Goal: Task Accomplishment & Management: Manage account settings

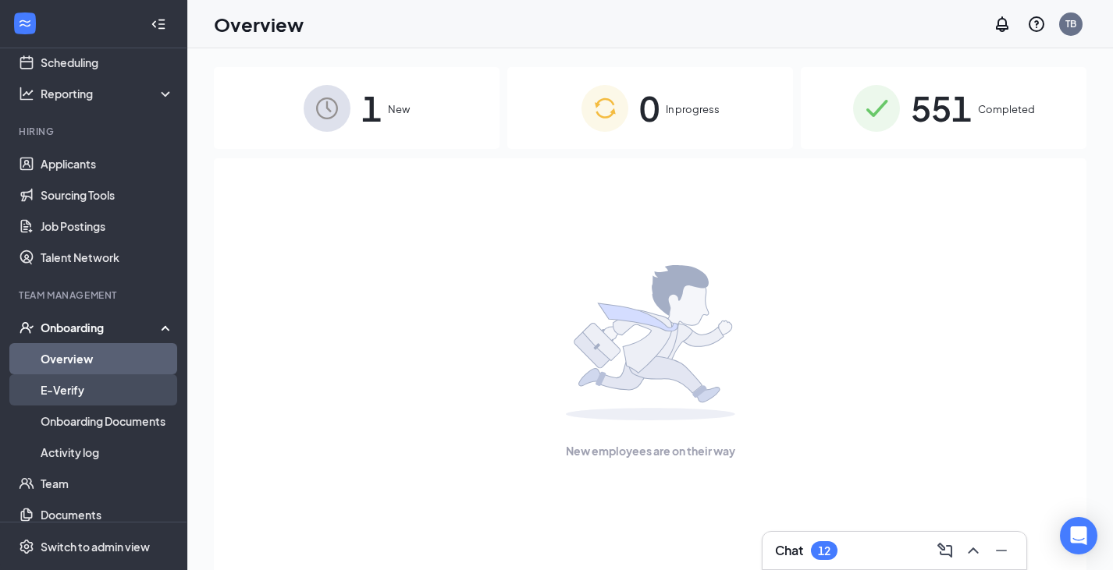
scroll to position [80, 0]
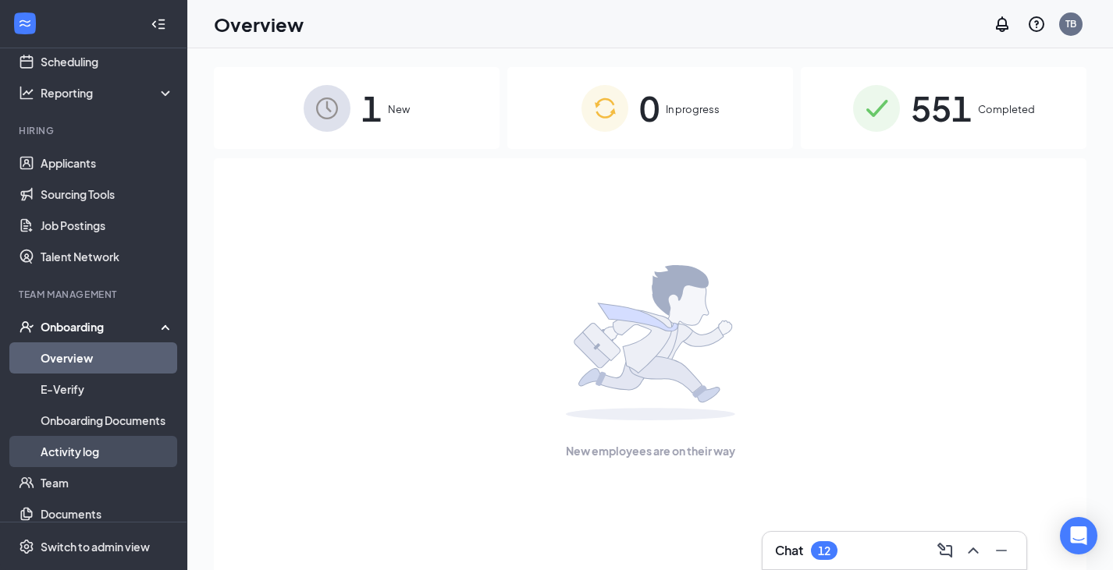
click at [105, 451] on link "Activity log" at bounding box center [107, 451] width 133 height 31
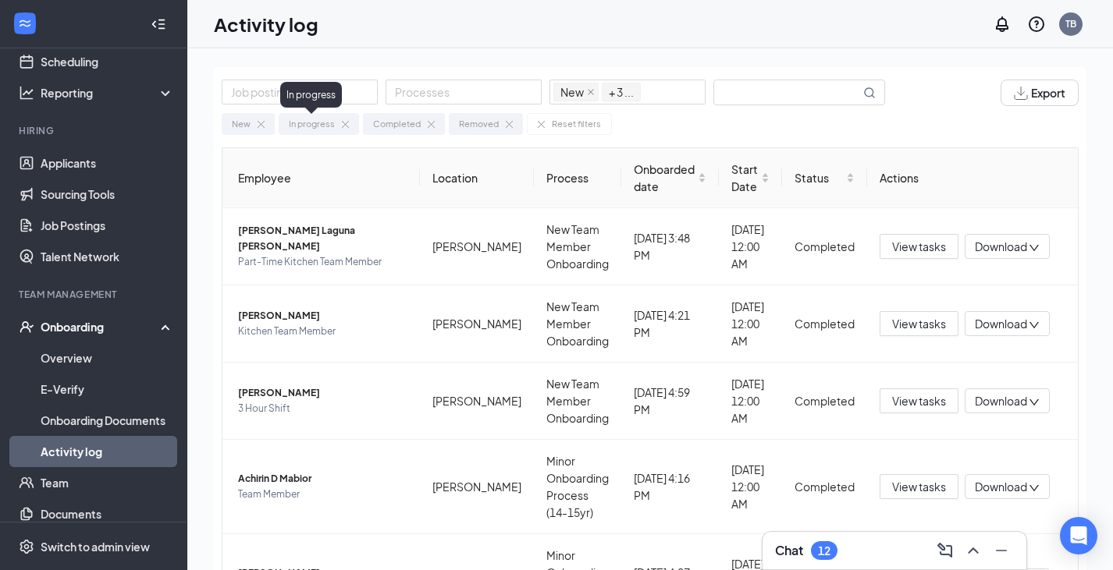
click at [292, 93] on div "In progress" at bounding box center [311, 95] width 62 height 26
click at [240, 87] on div at bounding box center [300, 92] width 148 height 19
click at [423, 98] on div at bounding box center [463, 92] width 148 height 19
click at [746, 95] on input "text" at bounding box center [787, 92] width 146 height 24
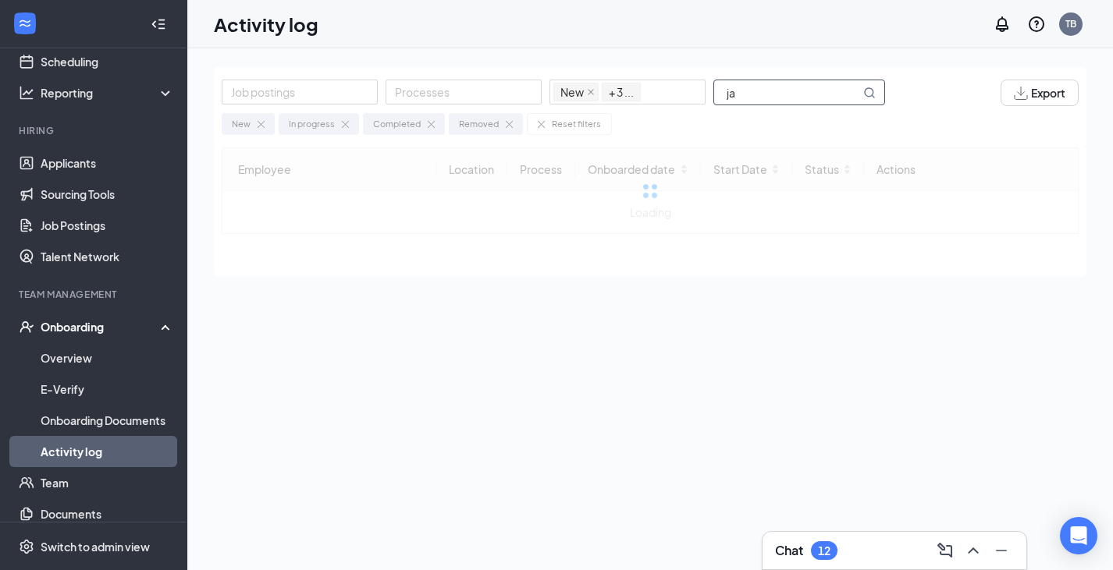
type input "j"
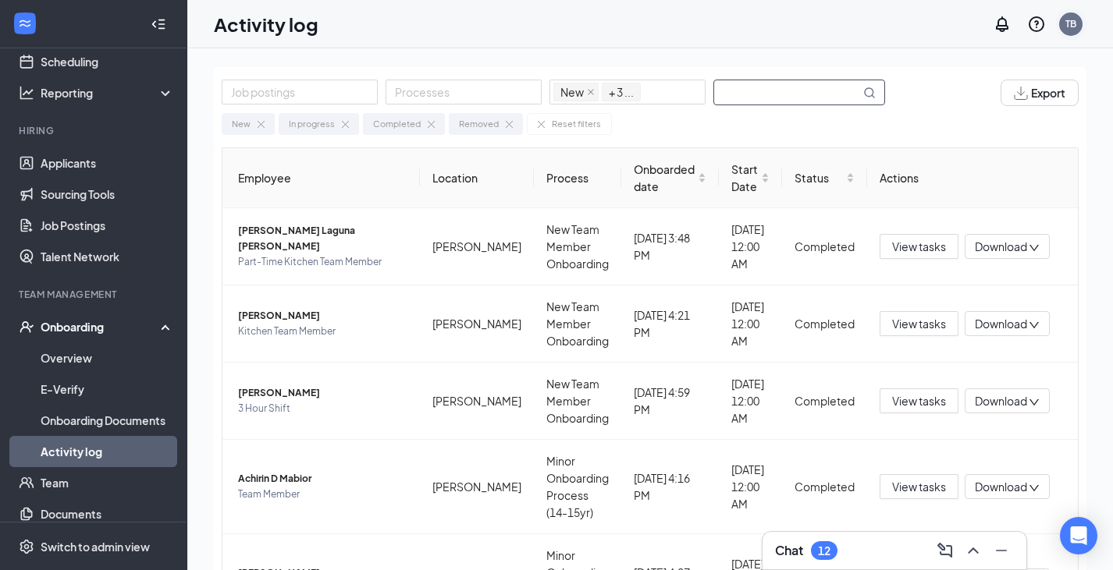
click at [1074, 27] on div "TB" at bounding box center [1070, 23] width 11 height 13
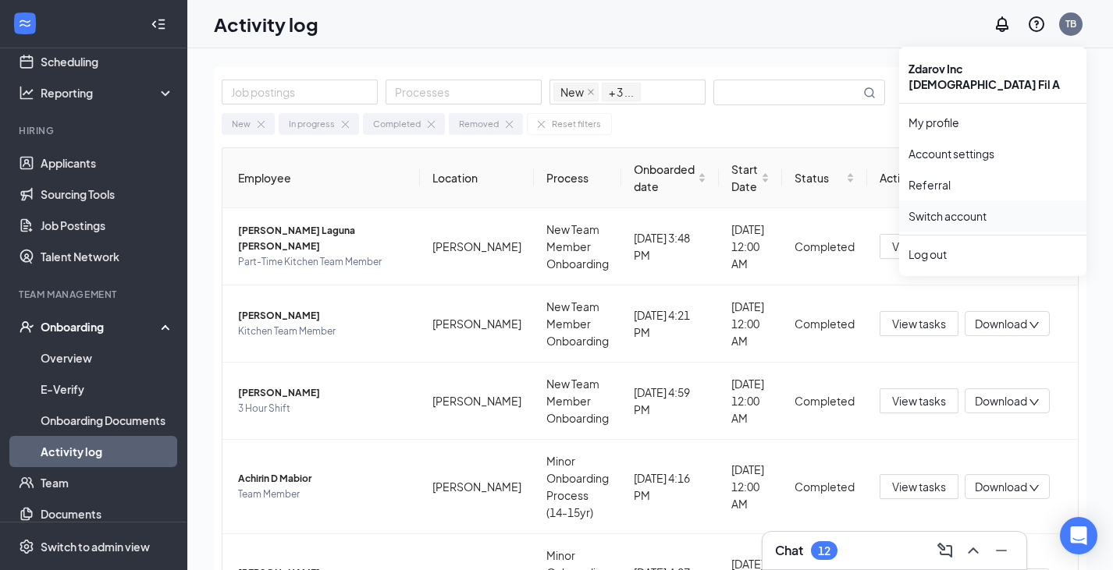
click at [982, 209] on link "Switch account" at bounding box center [947, 216] width 78 height 14
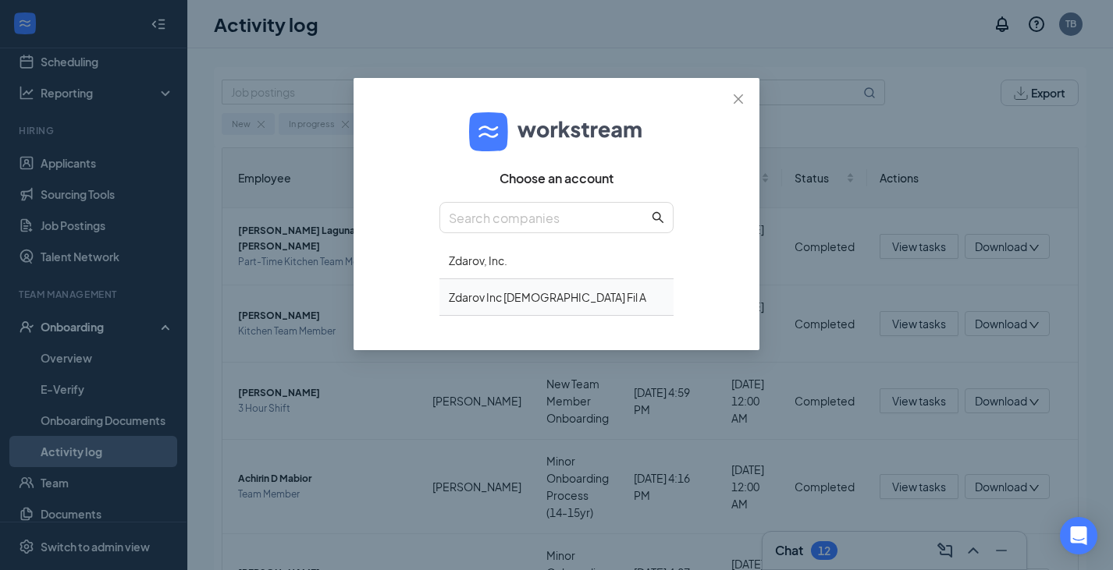
click at [540, 306] on div "Zdarov Inc [DEMOGRAPHIC_DATA] Fil A" at bounding box center [556, 297] width 234 height 37
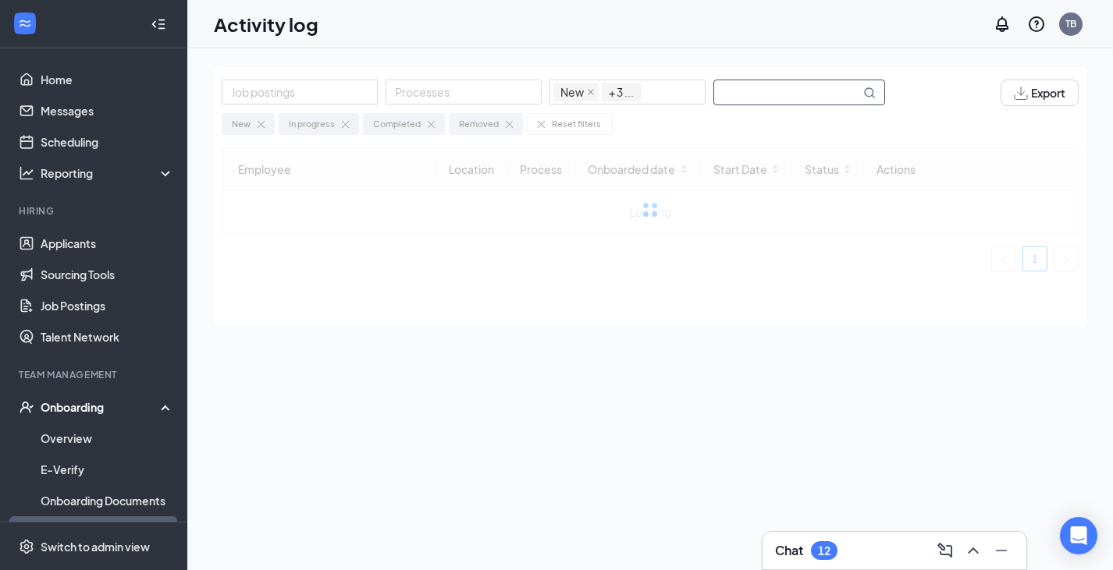
click at [743, 90] on input "text" at bounding box center [787, 92] width 146 height 24
type input "j"
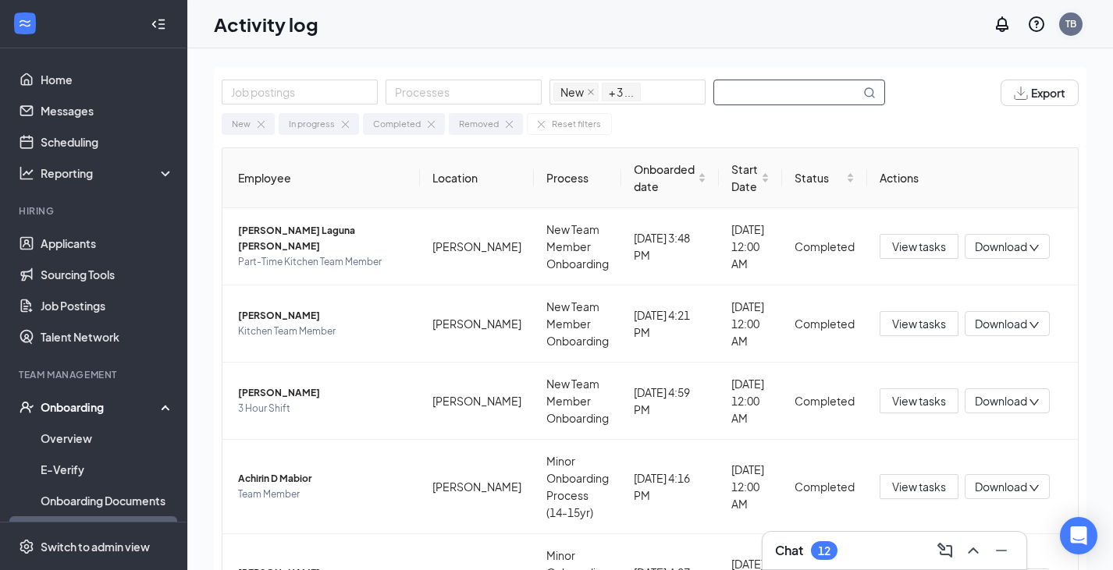
click at [1068, 19] on div "TB" at bounding box center [1070, 23] width 11 height 13
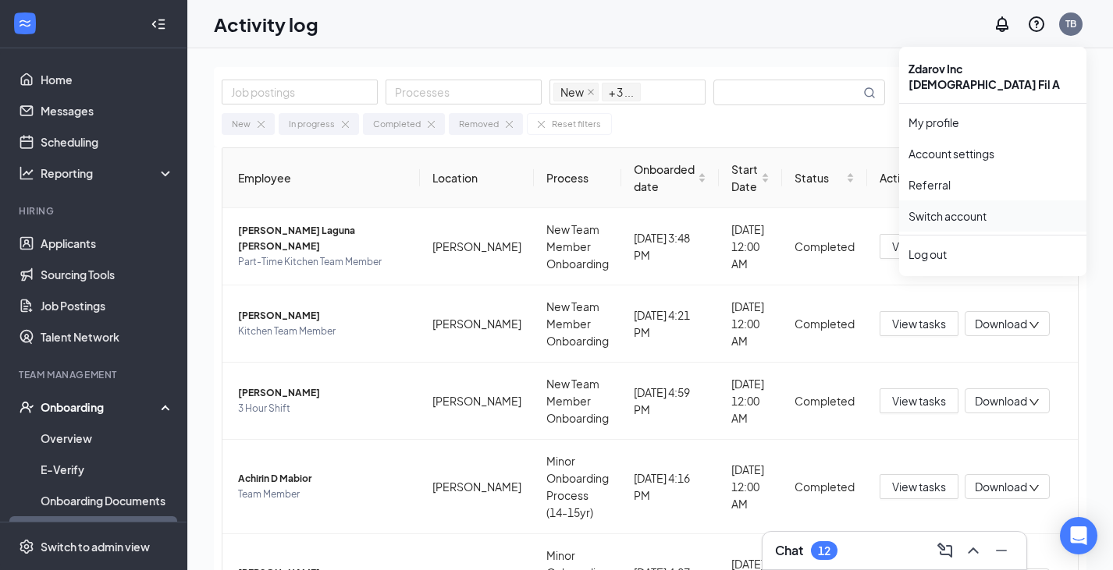
click at [969, 209] on link "Switch account" at bounding box center [947, 216] width 78 height 14
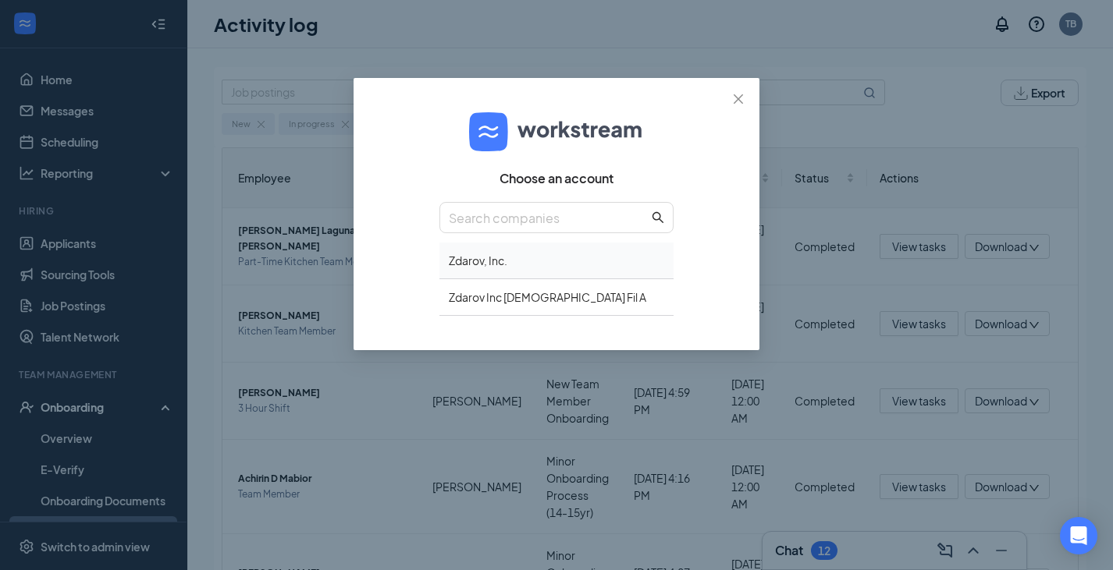
click at [471, 268] on div "Zdarov, Inc." at bounding box center [556, 261] width 234 height 37
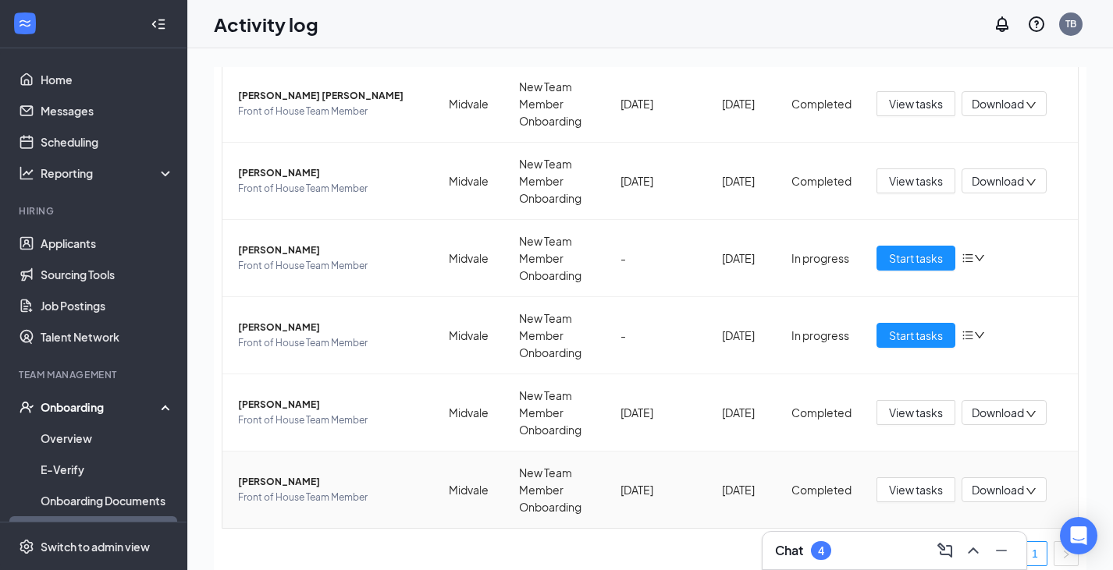
scroll to position [70, 0]
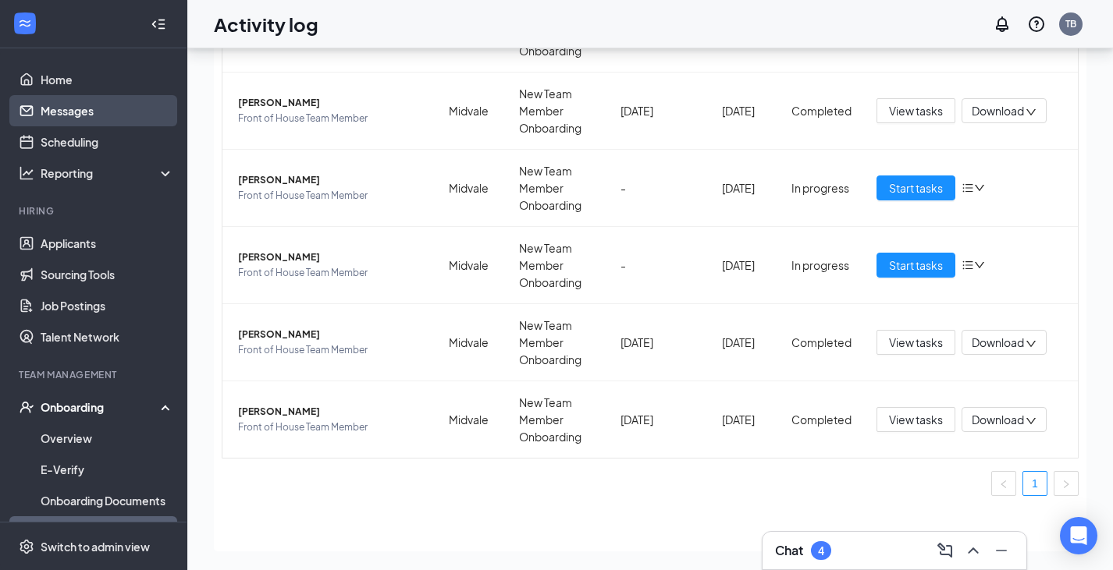
click at [99, 120] on link "Messages" at bounding box center [107, 110] width 133 height 31
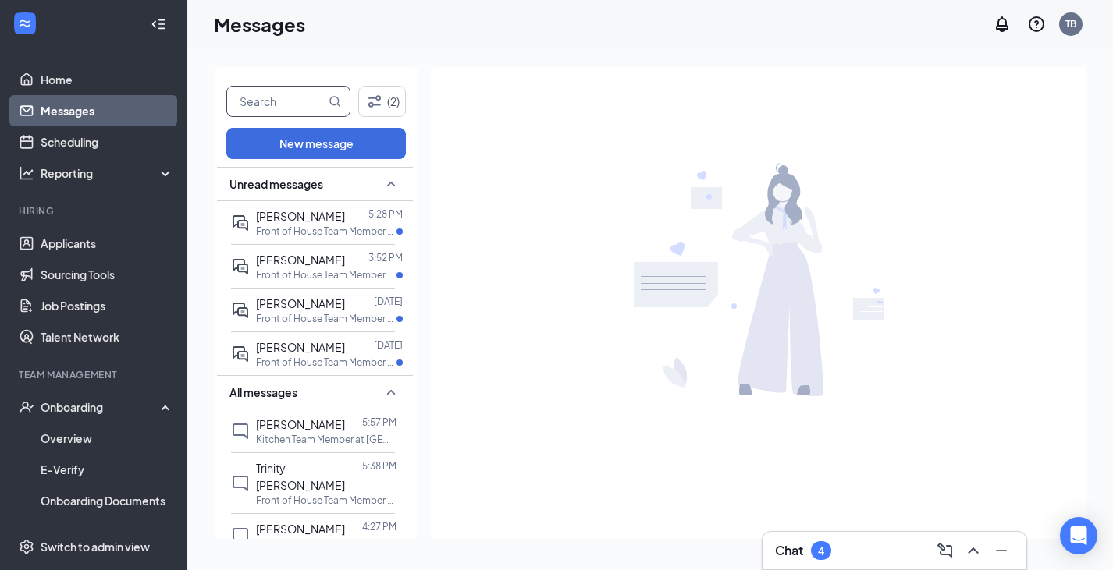
click at [293, 107] on input "text" at bounding box center [276, 102] width 98 height 30
type input "april"
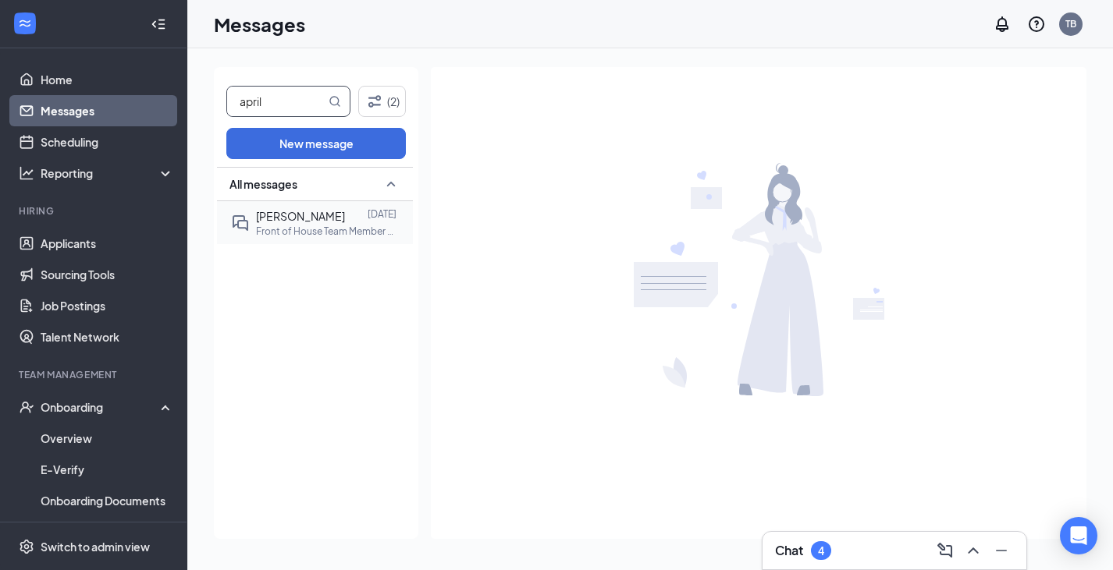
click at [305, 227] on p "Front of House Team Member at Midvale" at bounding box center [326, 231] width 140 height 13
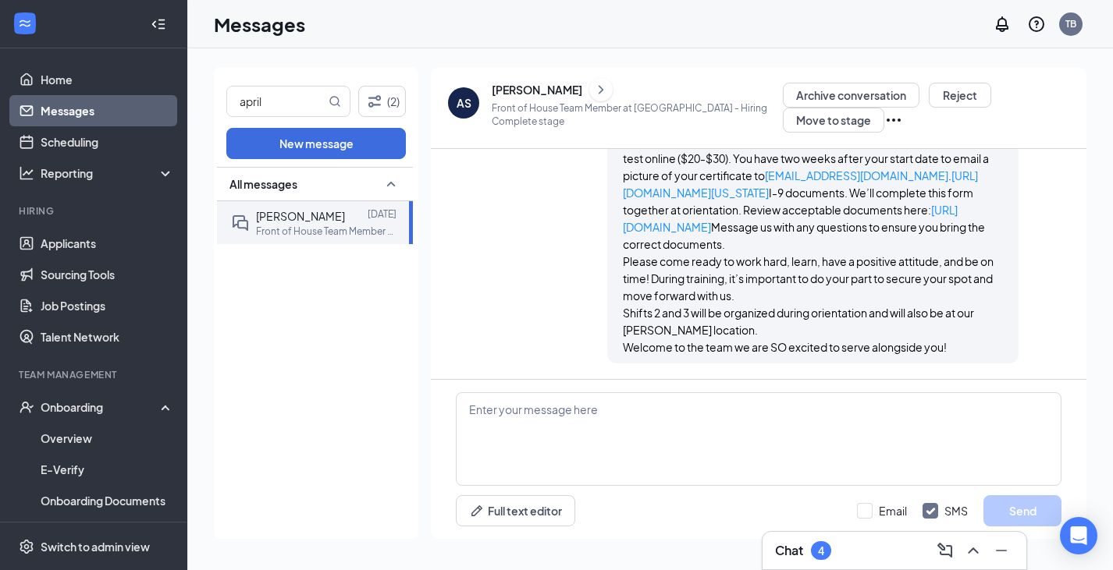
scroll to position [1409, 0]
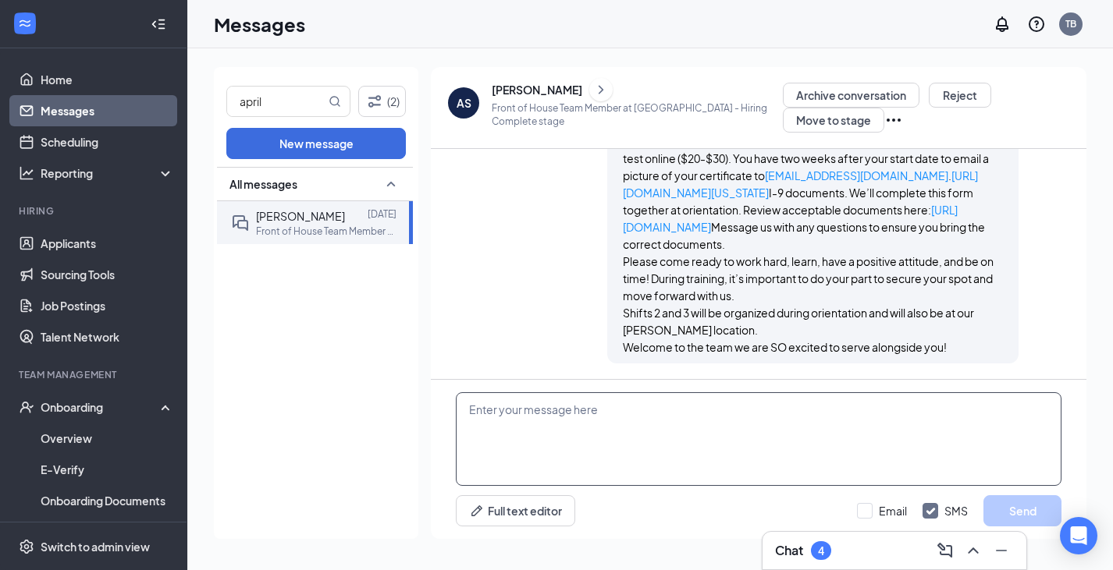
click at [554, 431] on textarea at bounding box center [759, 440] width 606 height 94
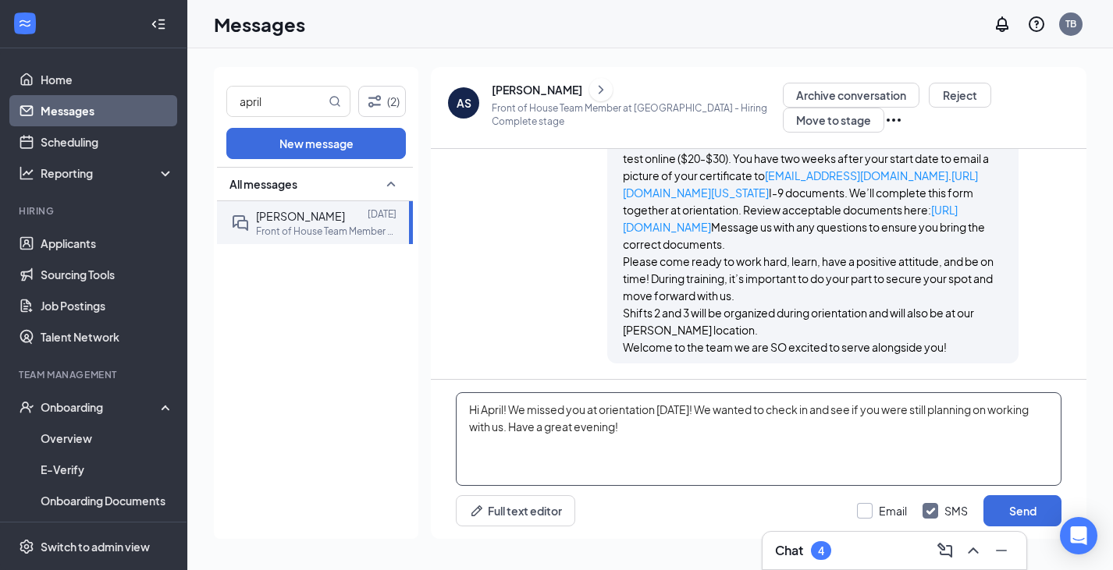
type textarea "Hi April! We missed you at orientation today! We wanted to check in and see if …"
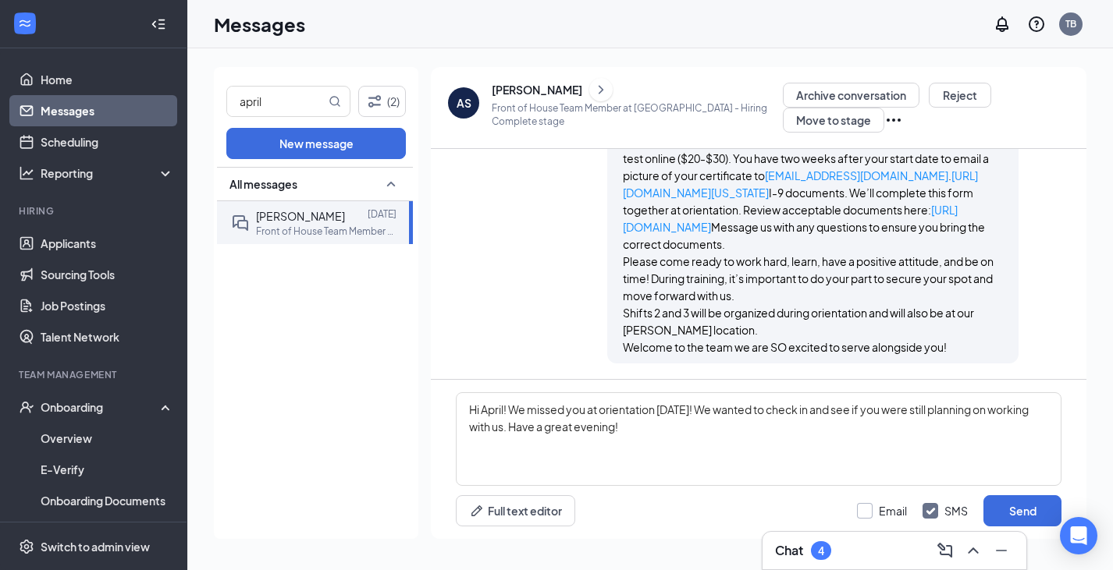
click at [865, 513] on input "Email" at bounding box center [882, 511] width 50 height 16
checkbox input "true"
click at [1030, 520] on button "Send" at bounding box center [1022, 511] width 78 height 31
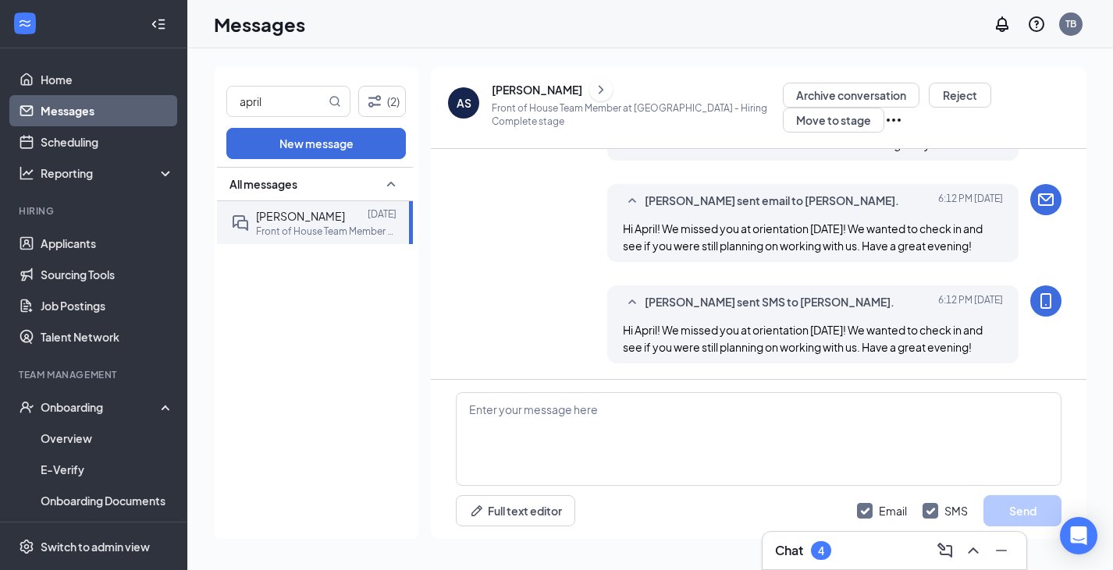
scroll to position [1611, 0]
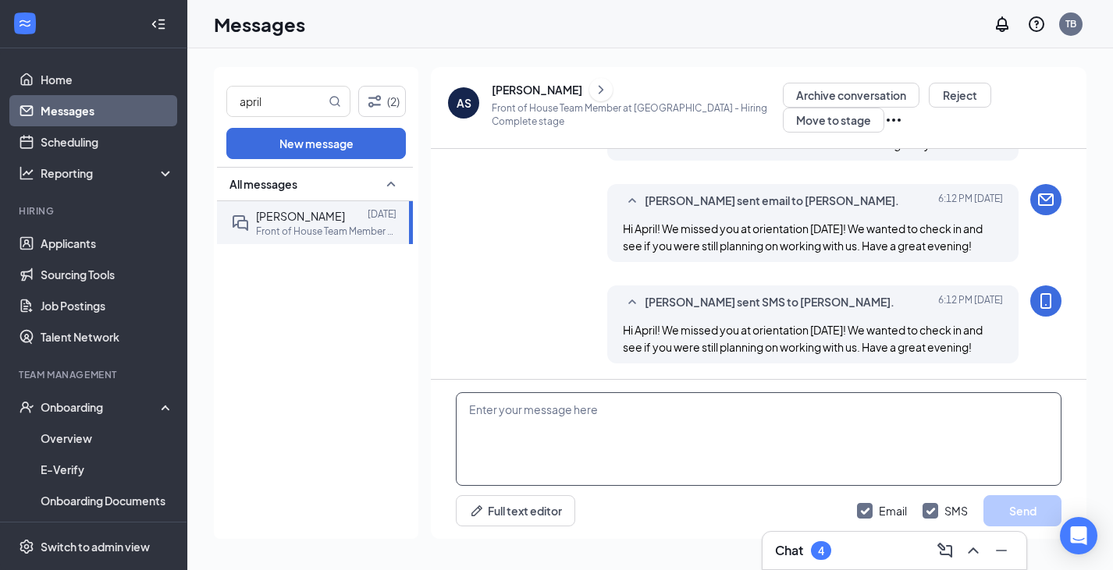
click at [514, 421] on textarea at bounding box center [759, 440] width 606 height 94
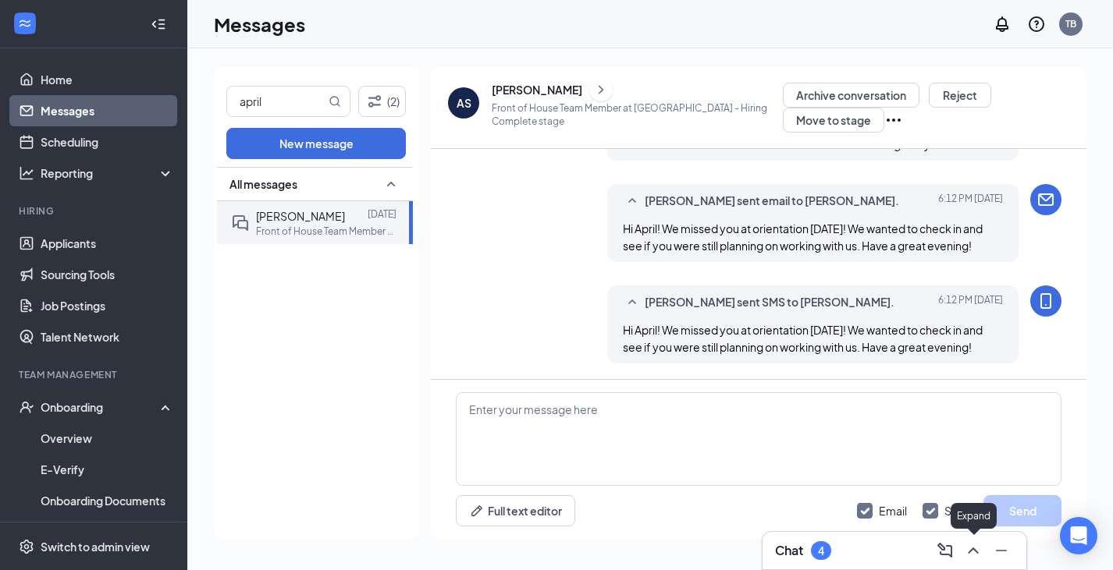
click at [977, 547] on icon "ChevronUp" at bounding box center [973, 551] width 19 height 19
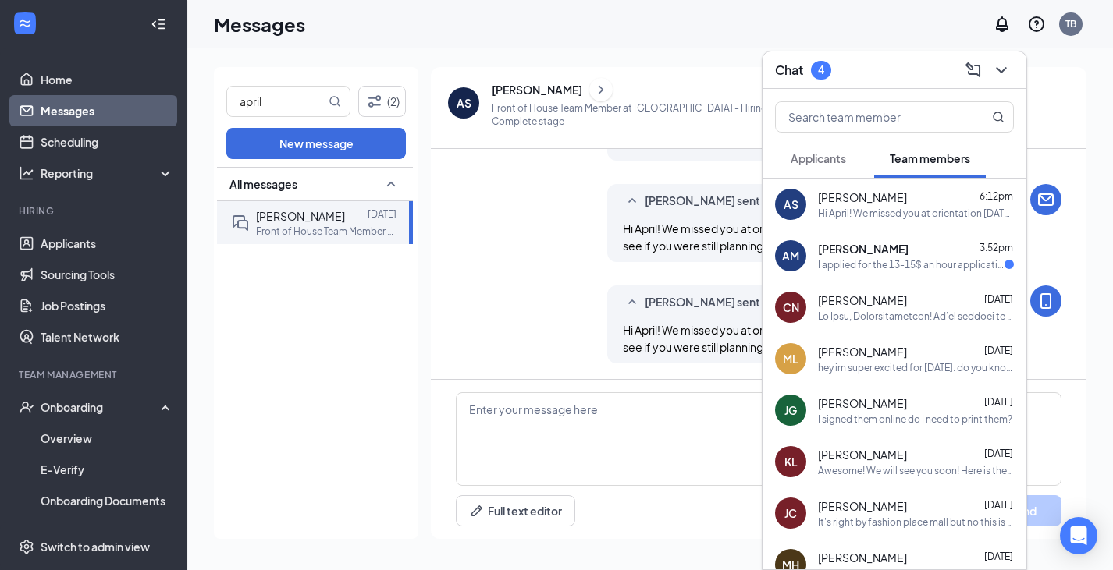
click at [933, 265] on div "I applied for the 13-15$ an hour application and will not be taking anything lo…" at bounding box center [911, 264] width 187 height 13
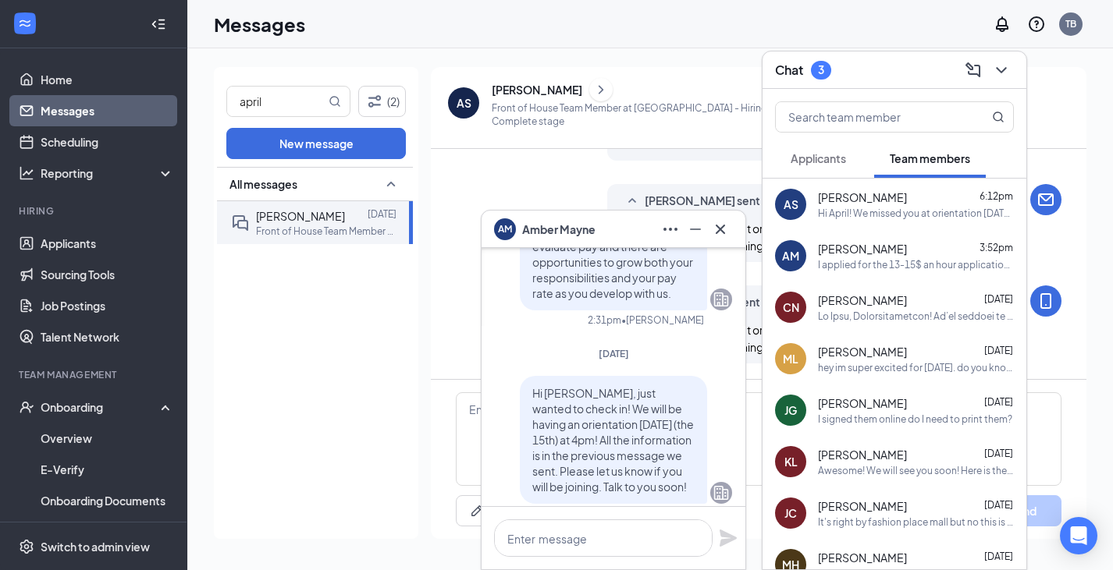
scroll to position [-226, 0]
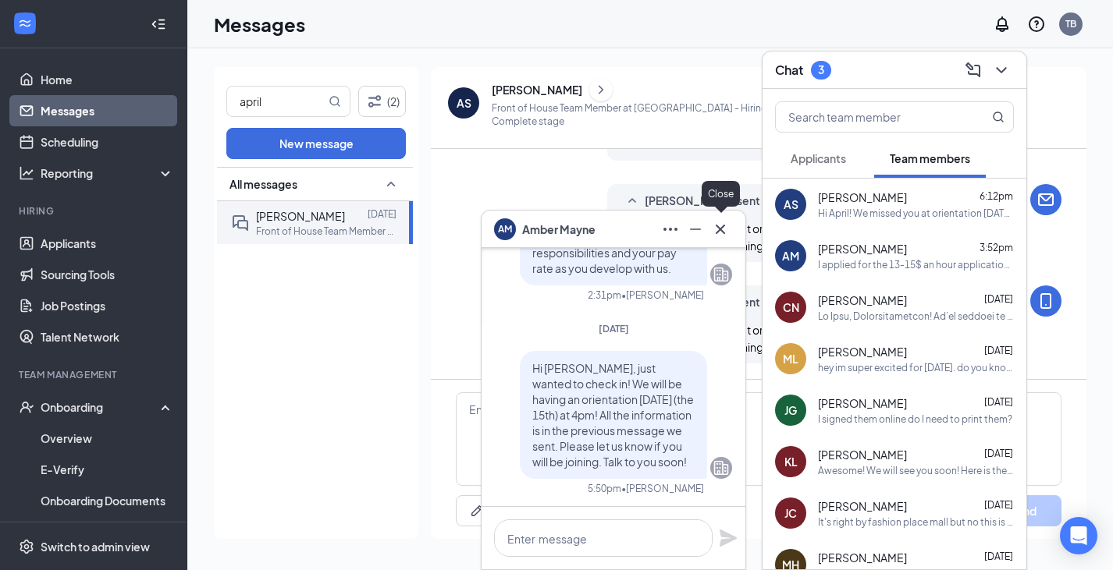
click at [718, 226] on icon "Cross" at bounding box center [720, 229] width 19 height 19
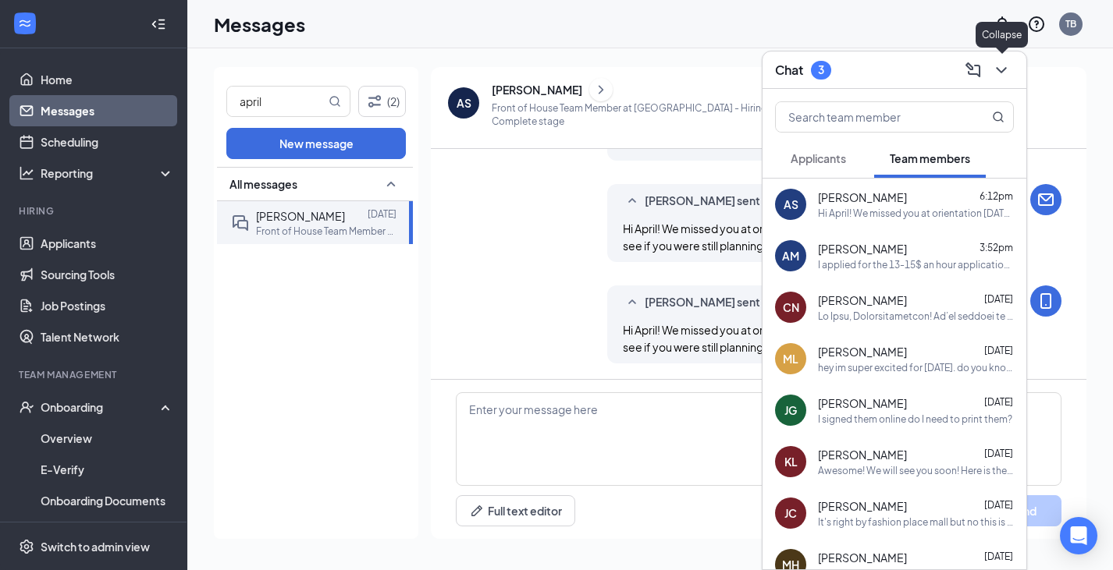
click at [1006, 66] on icon "ChevronDown" at bounding box center [1001, 70] width 19 height 19
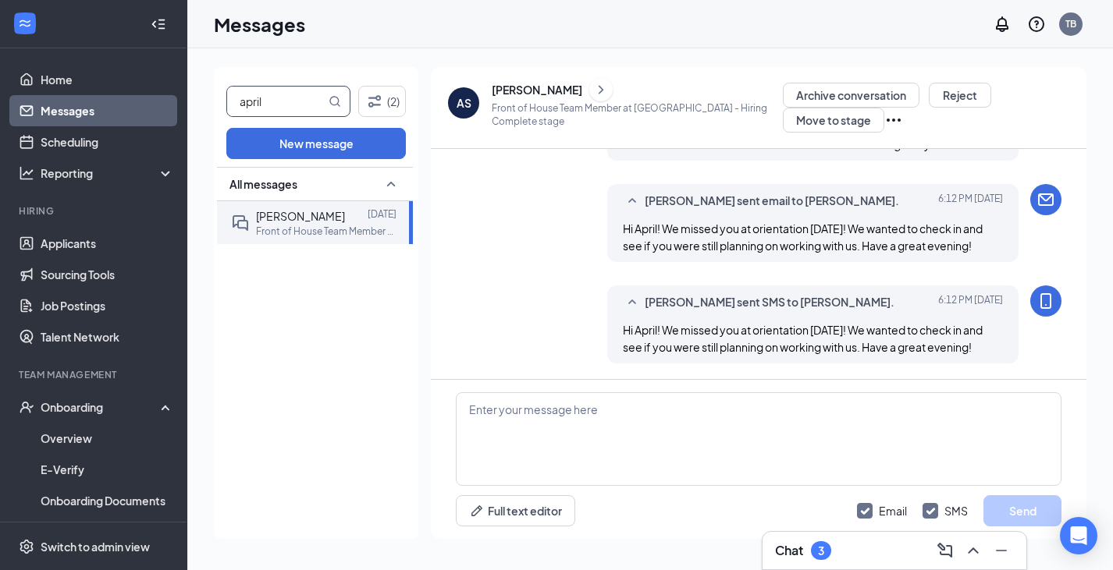
click at [269, 98] on input "april" at bounding box center [276, 102] width 98 height 30
type input "amber"
click at [69, 249] on link "Applicants" at bounding box center [107, 243] width 133 height 31
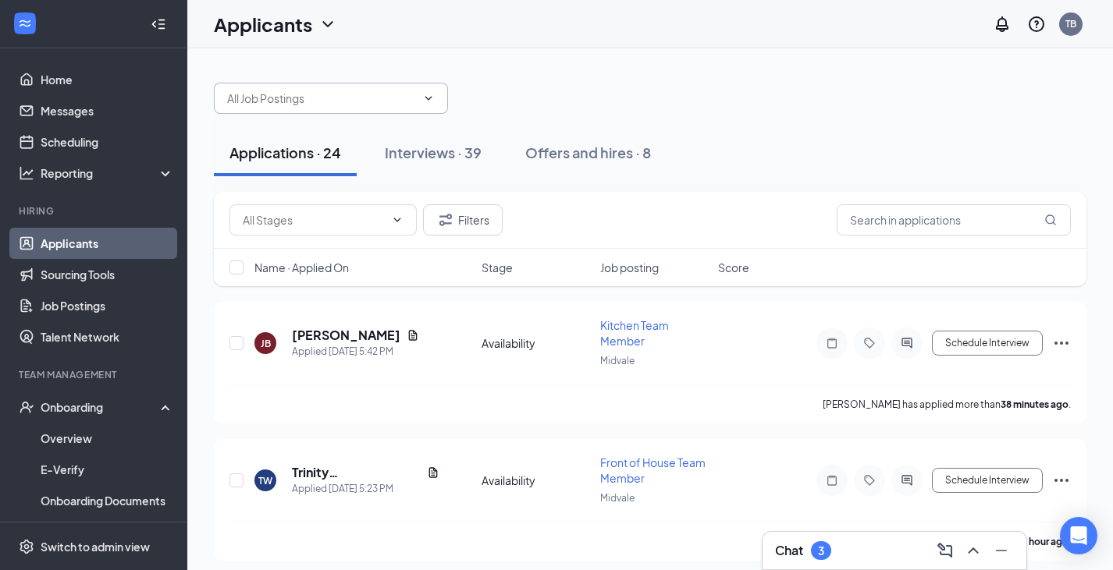
click at [329, 94] on input "text" at bounding box center [321, 98] width 189 height 17
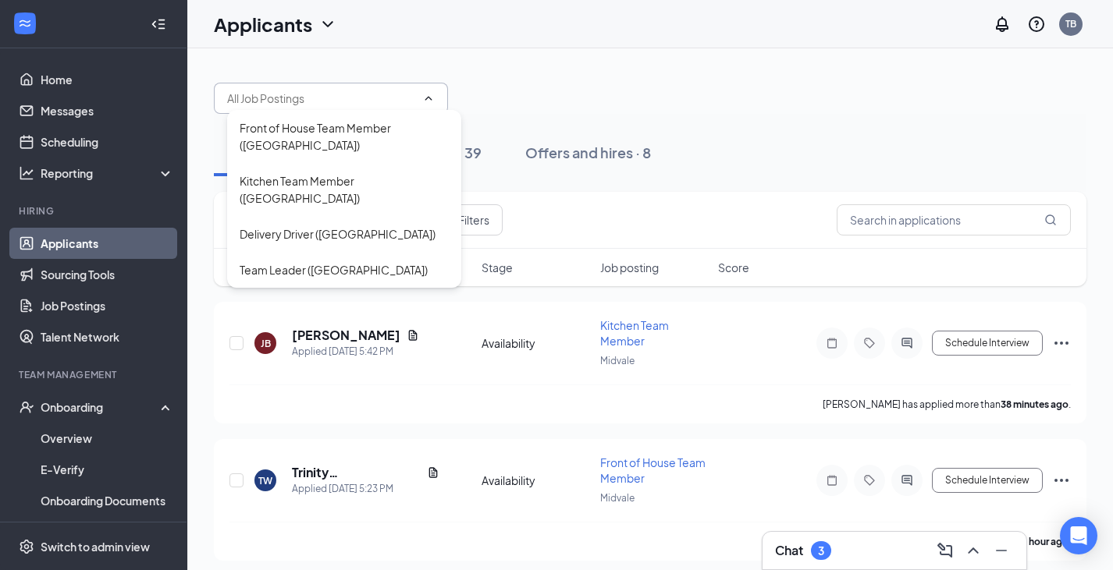
click at [714, 100] on div "Front of House Team Member (Midvale) Kitchen Team Member (Midvale) Delivery Dri…" at bounding box center [650, 90] width 872 height 47
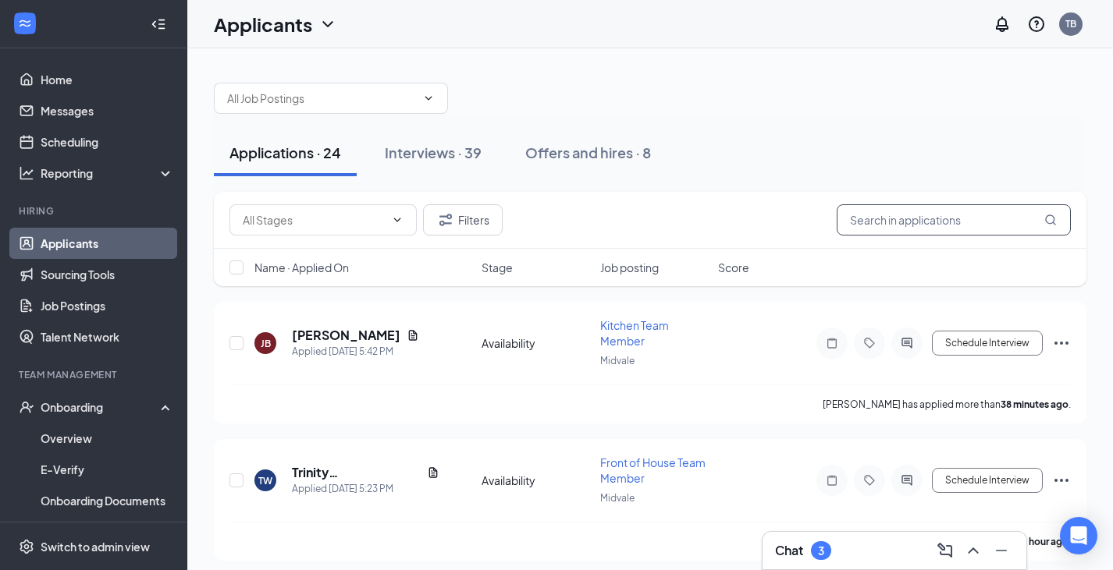
click at [886, 218] on input "text" at bounding box center [954, 219] width 234 height 31
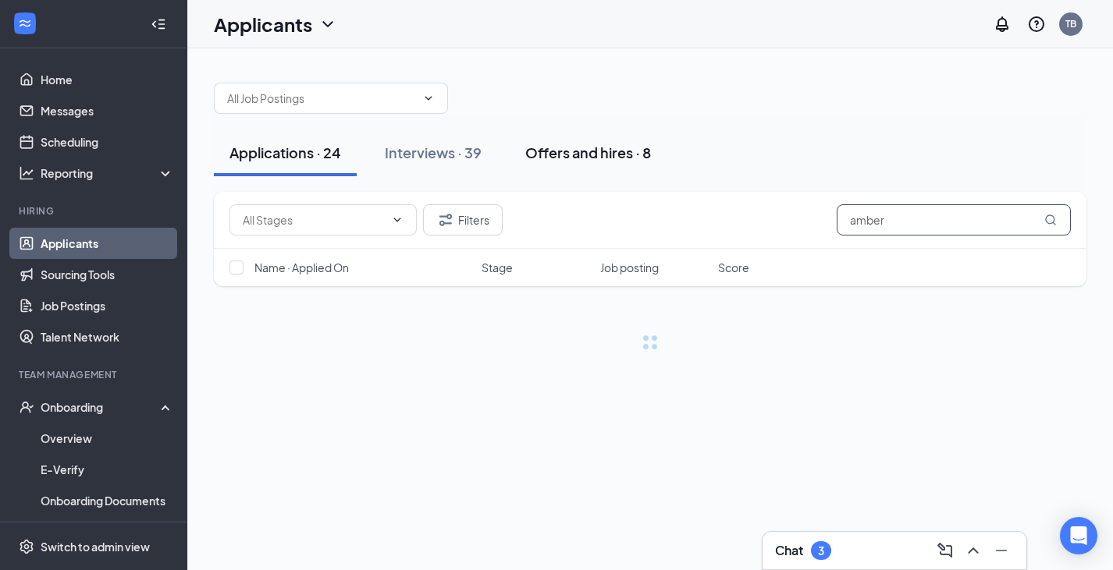
type input "amber"
click at [627, 143] on div "Offers and hires · 8" at bounding box center [588, 153] width 126 height 20
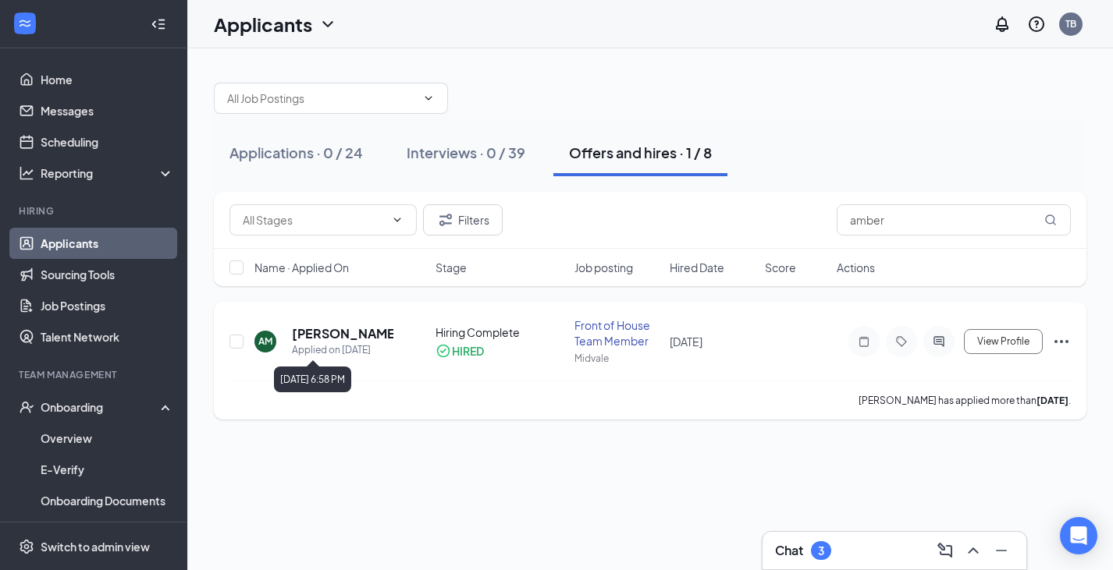
click at [332, 347] on div "Applied on Aug 27" at bounding box center [342, 351] width 101 height 16
click at [332, 343] on div "Applied on Aug 27" at bounding box center [342, 351] width 101 height 16
click at [332, 336] on h5 "Amber Mayne" at bounding box center [342, 333] width 101 height 17
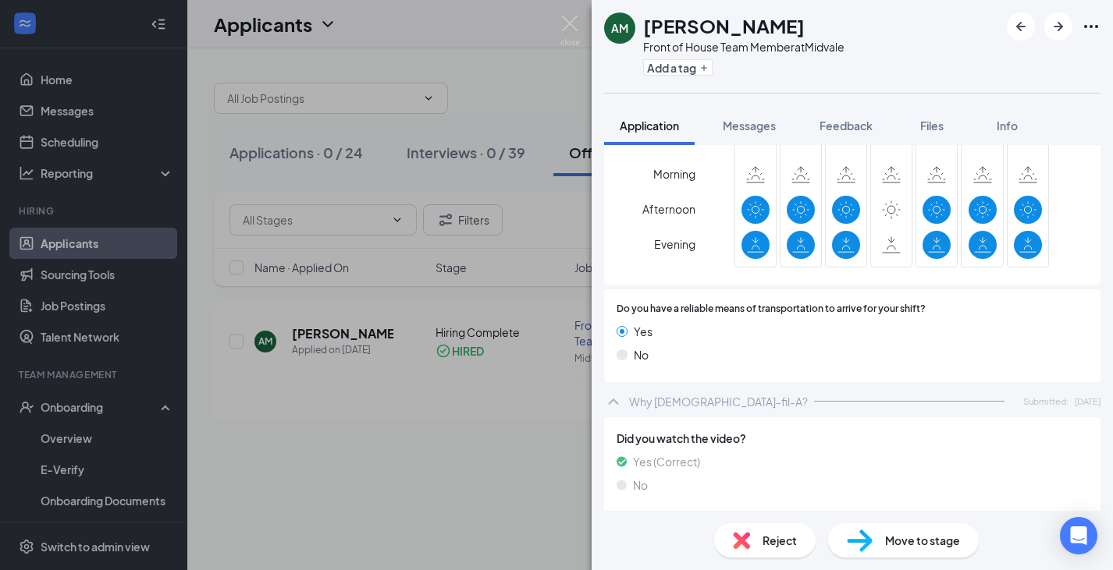
scroll to position [1078, 0]
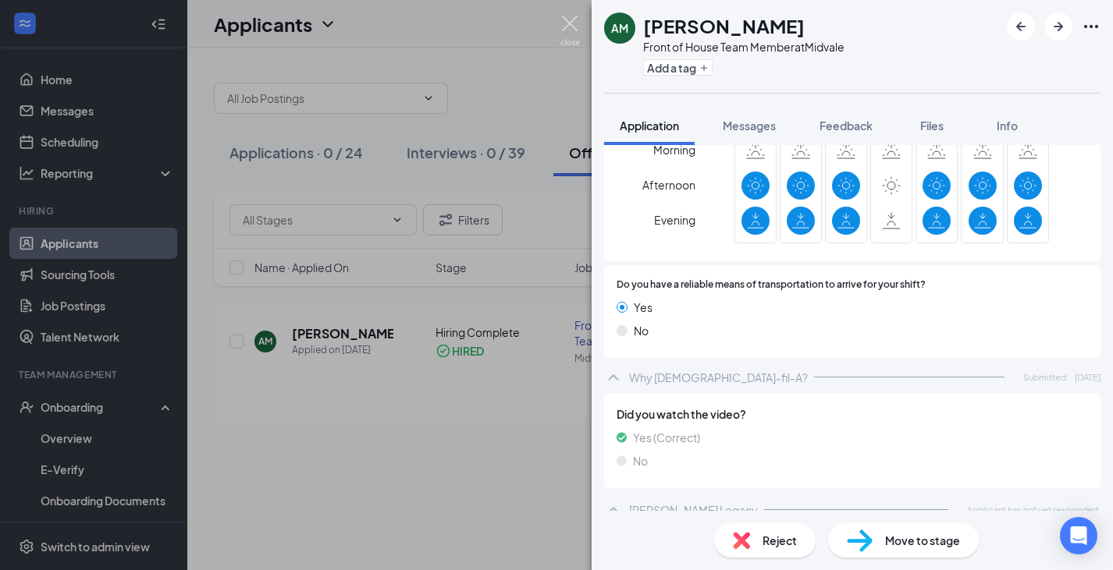
click at [577, 25] on img at bounding box center [570, 31] width 20 height 30
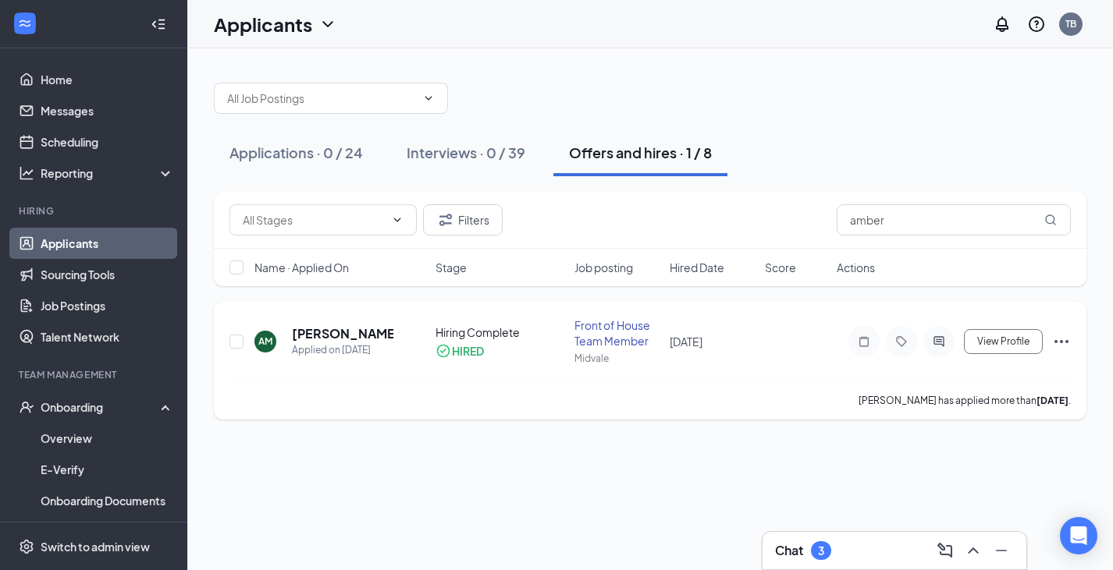
click at [1057, 339] on icon "Ellipses" at bounding box center [1061, 341] width 19 height 19
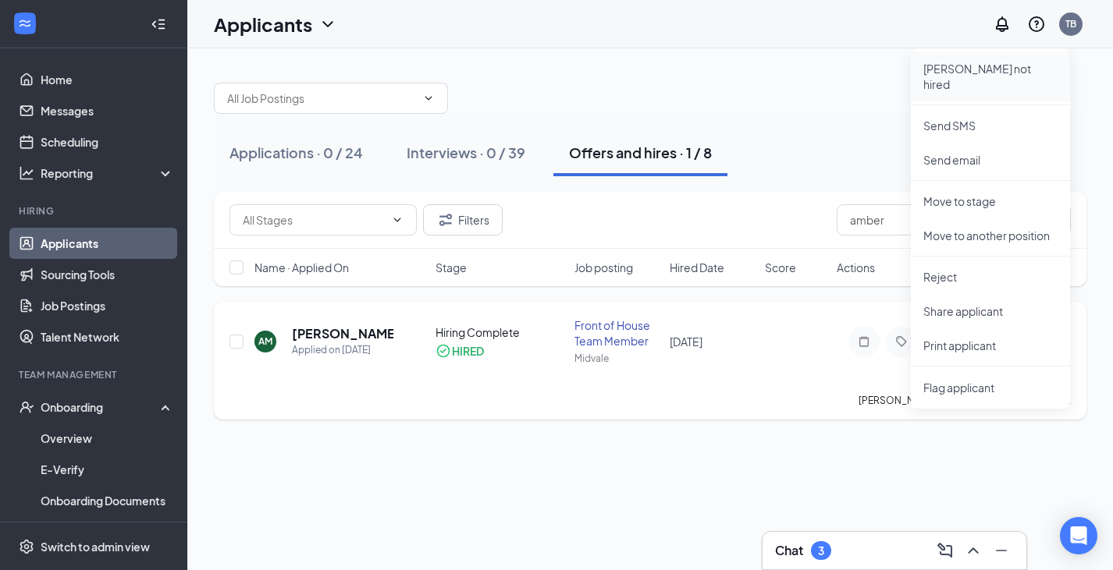
click at [986, 62] on p "Mark not hired" at bounding box center [990, 76] width 134 height 31
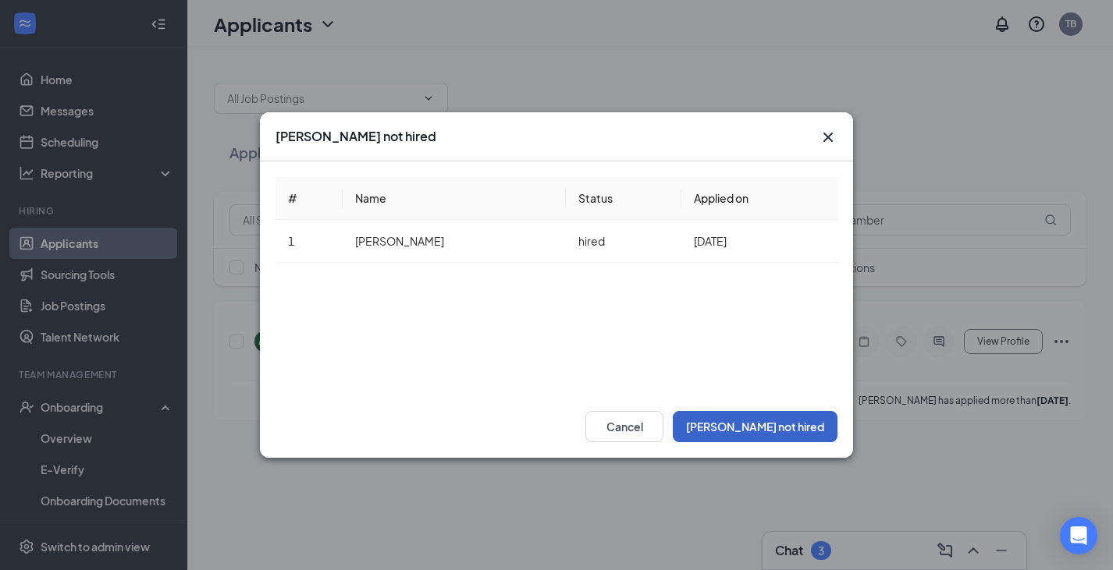
click at [808, 421] on button "Mark not hired" at bounding box center [755, 426] width 165 height 31
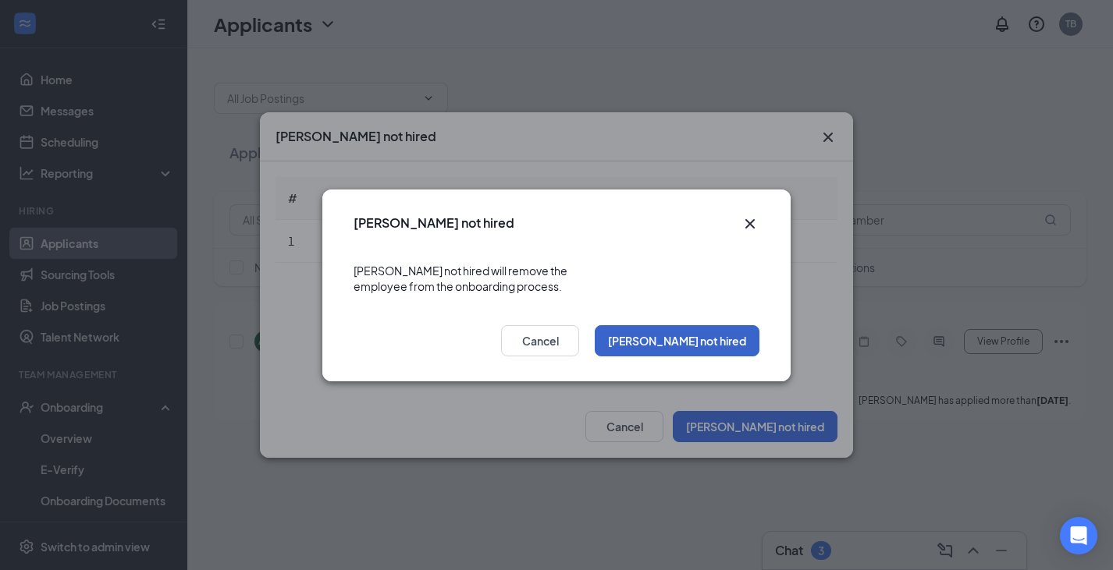
click at [727, 339] on button "Mark not hired" at bounding box center [677, 340] width 165 height 31
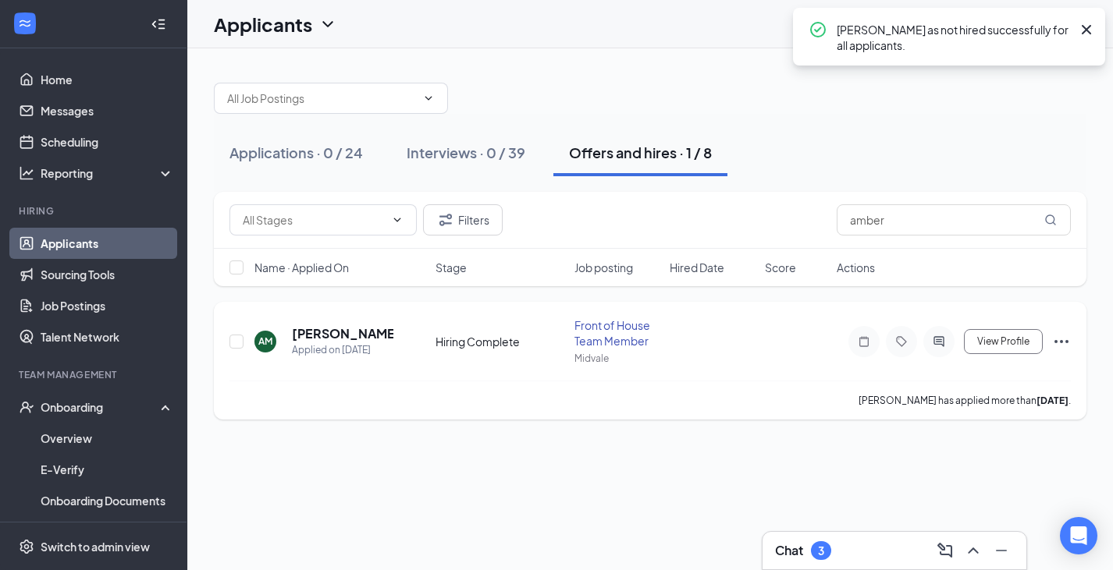
click at [1054, 337] on icon "Ellipses" at bounding box center [1061, 341] width 19 height 19
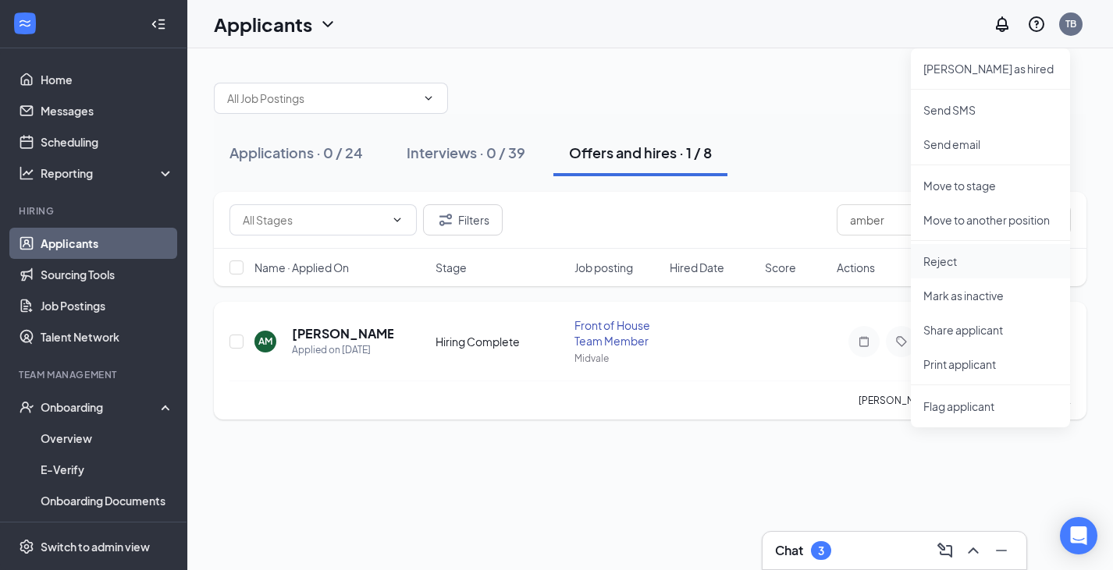
click at [975, 265] on p "Reject" at bounding box center [990, 262] width 134 height 16
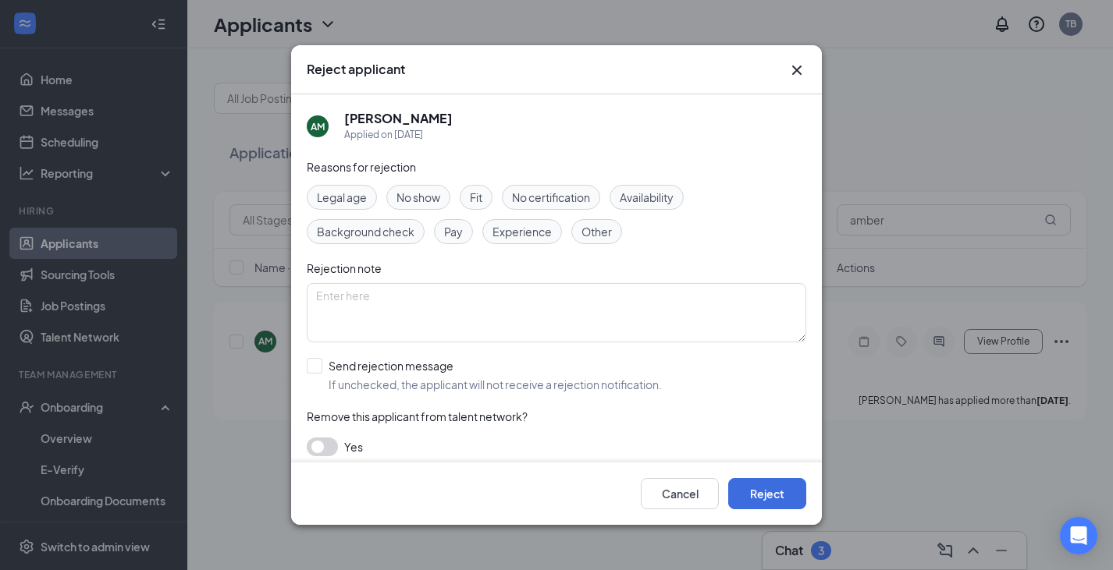
click at [432, 194] on span "No show" at bounding box center [418, 197] width 44 height 17
click at [440, 197] on span "No show" at bounding box center [418, 197] width 44 height 17
click at [466, 238] on div "Pay" at bounding box center [453, 231] width 39 height 25
click at [770, 503] on button "Reject" at bounding box center [767, 493] width 78 height 31
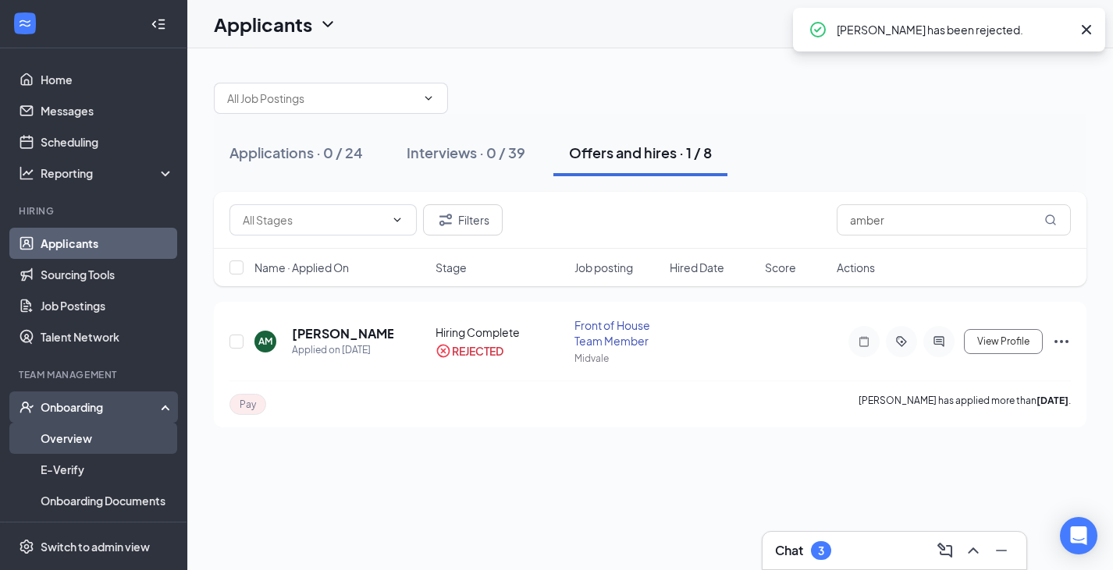
click at [62, 434] on link "Overview" at bounding box center [107, 438] width 133 height 31
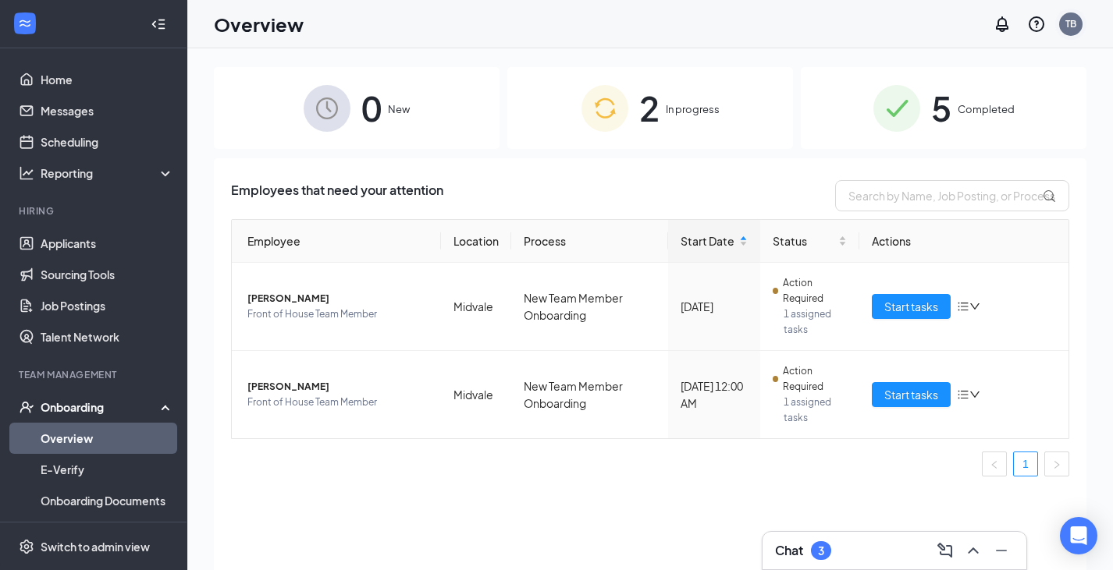
click at [1071, 20] on div "TB" at bounding box center [1070, 23] width 11 height 13
click at [986, 208] on link "Switch account" at bounding box center [947, 201] width 78 height 14
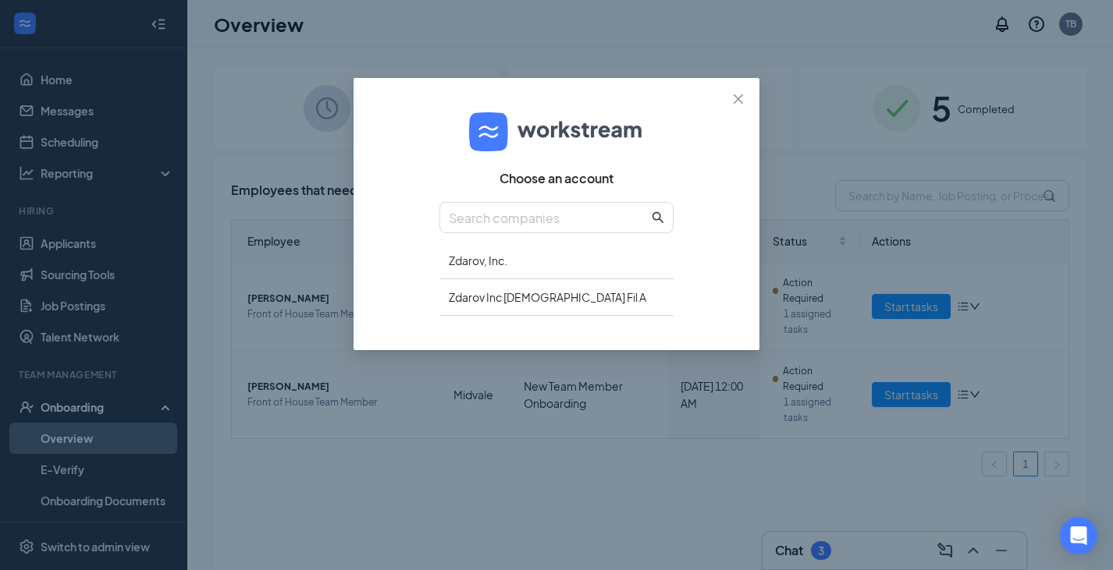
click at [588, 510] on div "Choose an account Zdarov, Inc. Zdarov Inc Chick Fil A" at bounding box center [556, 285] width 1113 height 570
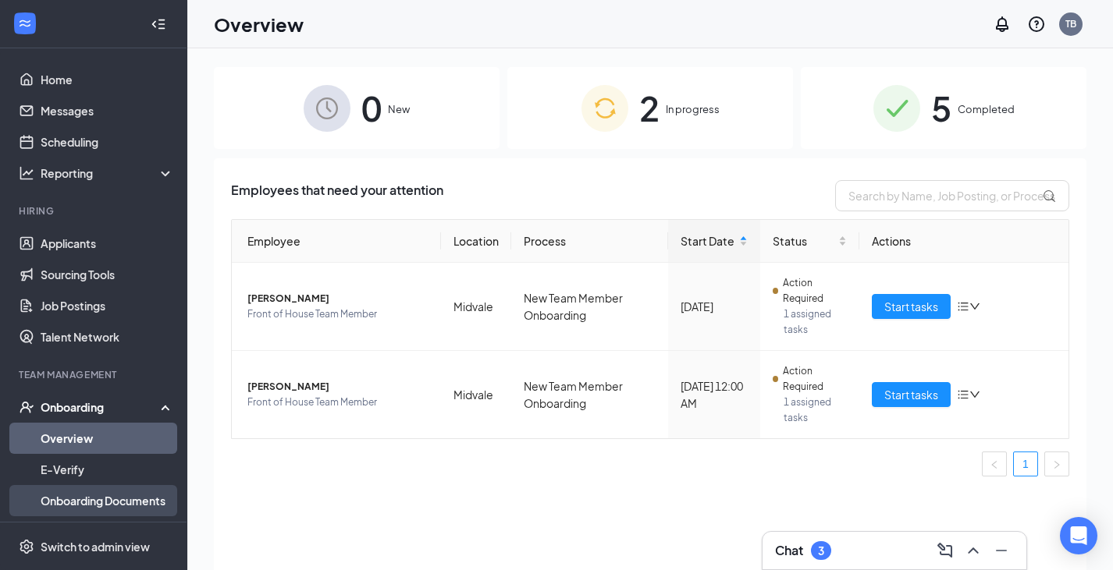
click at [144, 497] on link "Onboarding Documents" at bounding box center [107, 500] width 133 height 31
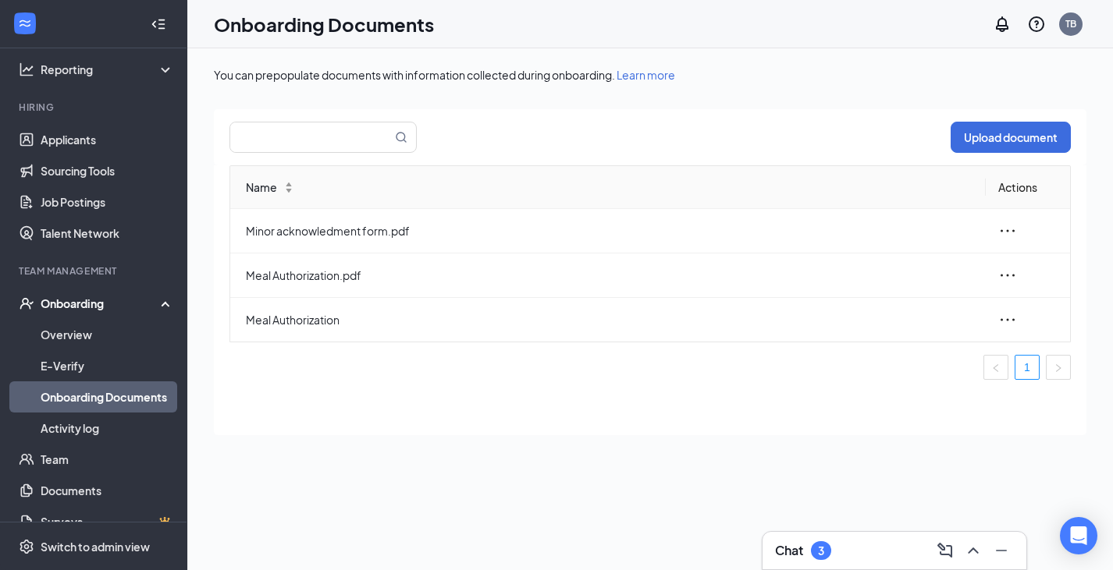
scroll to position [105, 0]
click at [94, 426] on link "Activity log" at bounding box center [107, 426] width 133 height 31
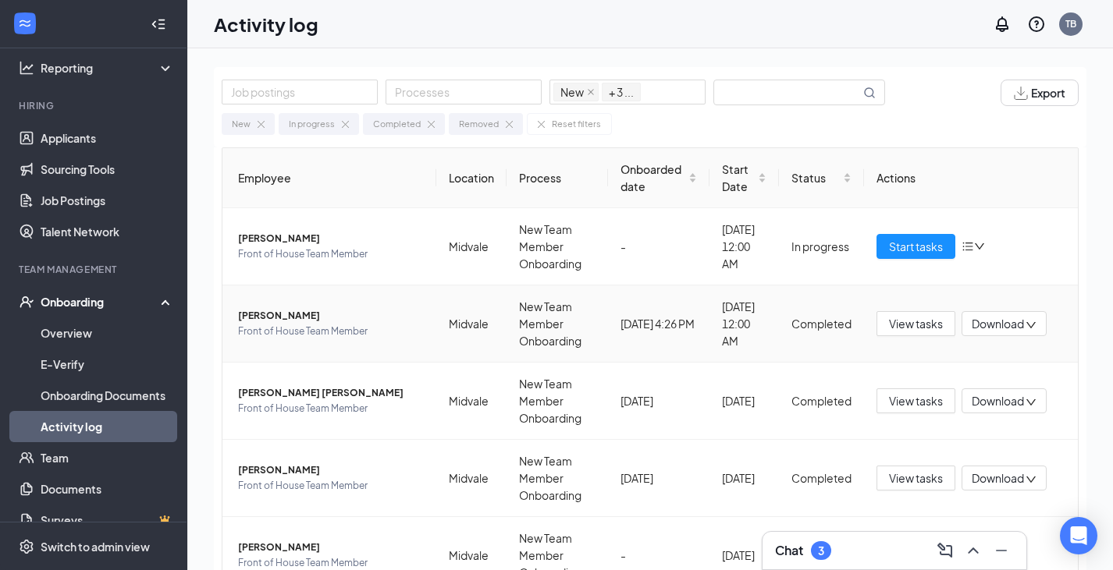
click at [266, 315] on span "Cole P Nelson" at bounding box center [331, 316] width 186 height 16
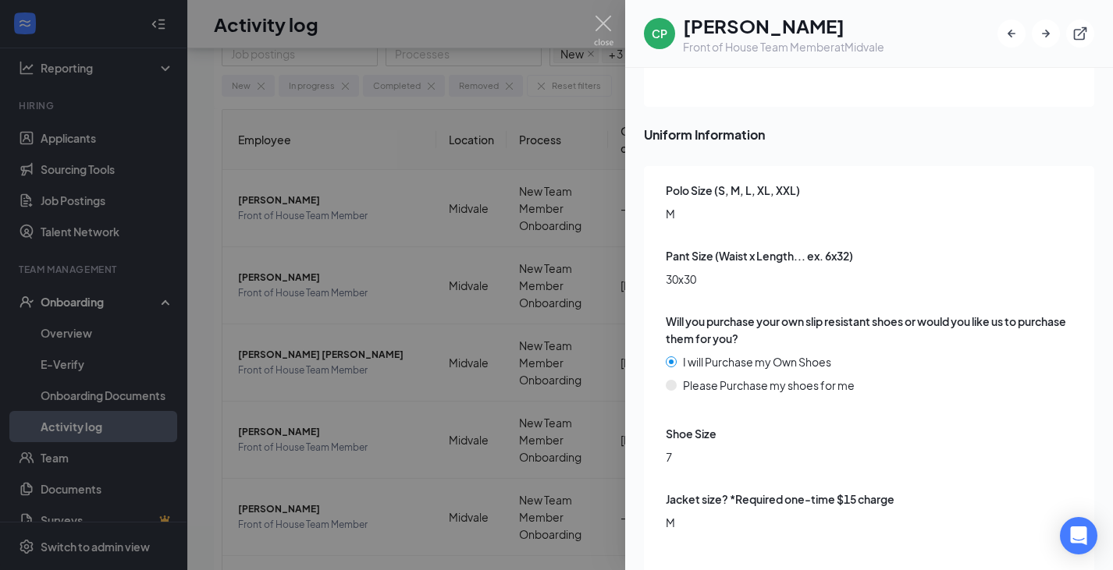
scroll to position [41, 0]
click at [598, 24] on img at bounding box center [604, 31] width 20 height 30
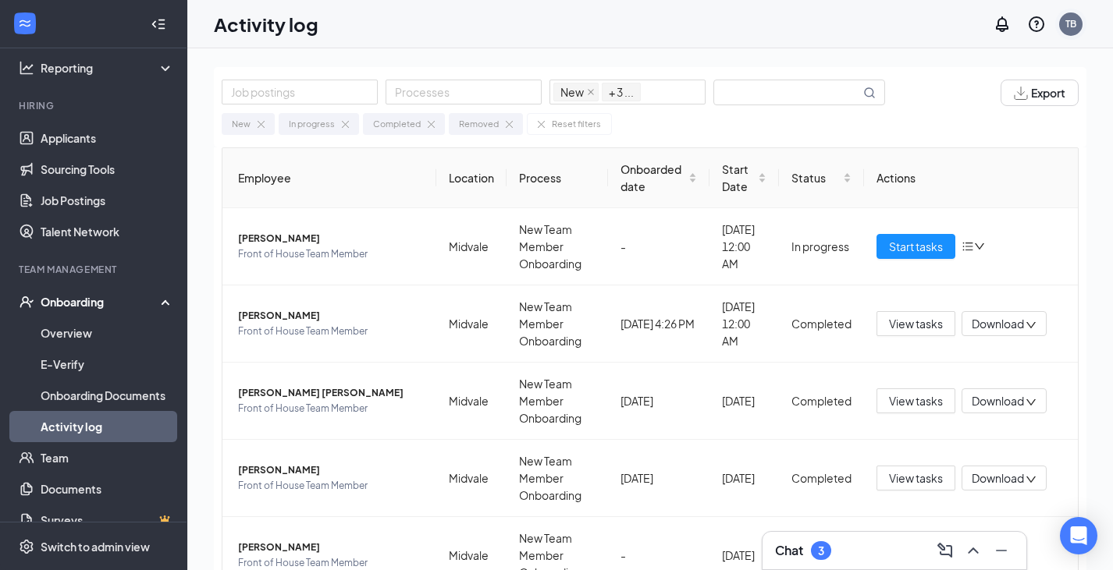
click at [1064, 15] on div "TB" at bounding box center [1070, 23] width 23 height 23
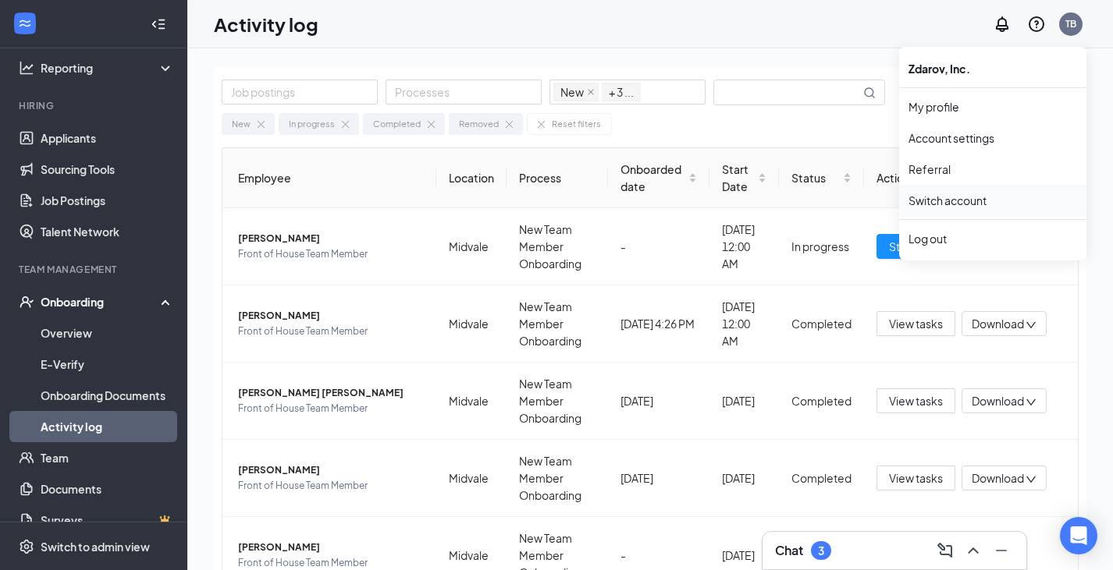
click at [976, 203] on link "Switch account" at bounding box center [947, 201] width 78 height 14
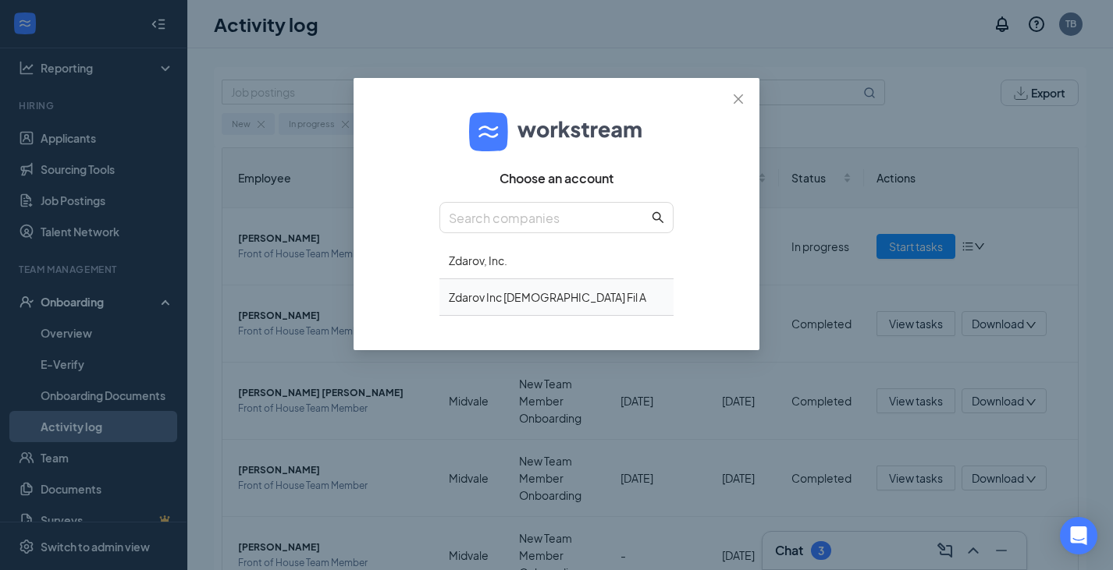
click at [586, 296] on div "Zdarov Inc Chick Fil A" at bounding box center [556, 297] width 234 height 37
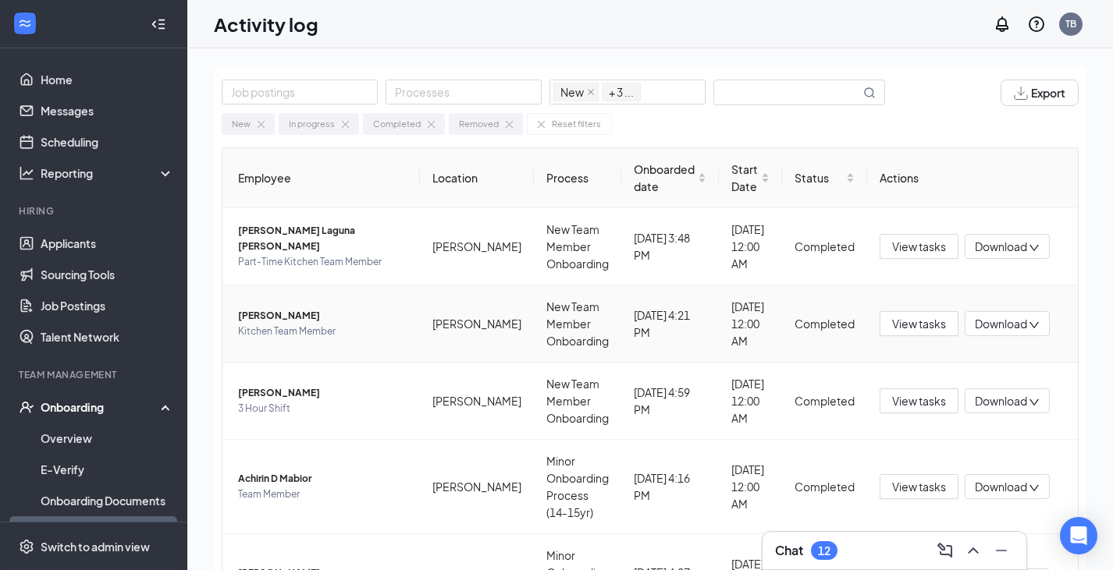
click at [297, 318] on span "[PERSON_NAME]" at bounding box center [322, 316] width 169 height 16
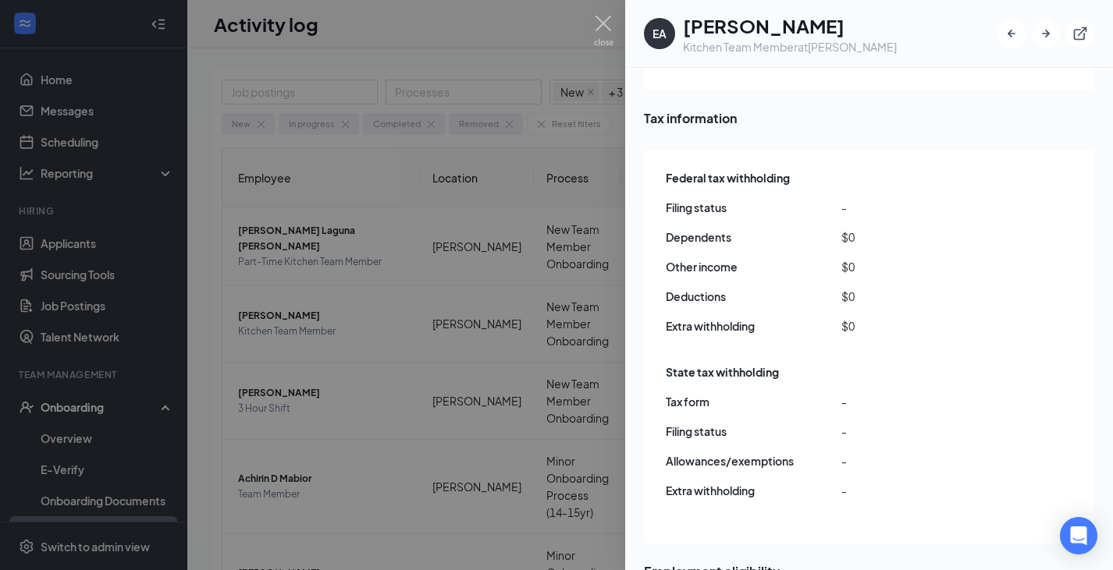
scroll to position [2283, 0]
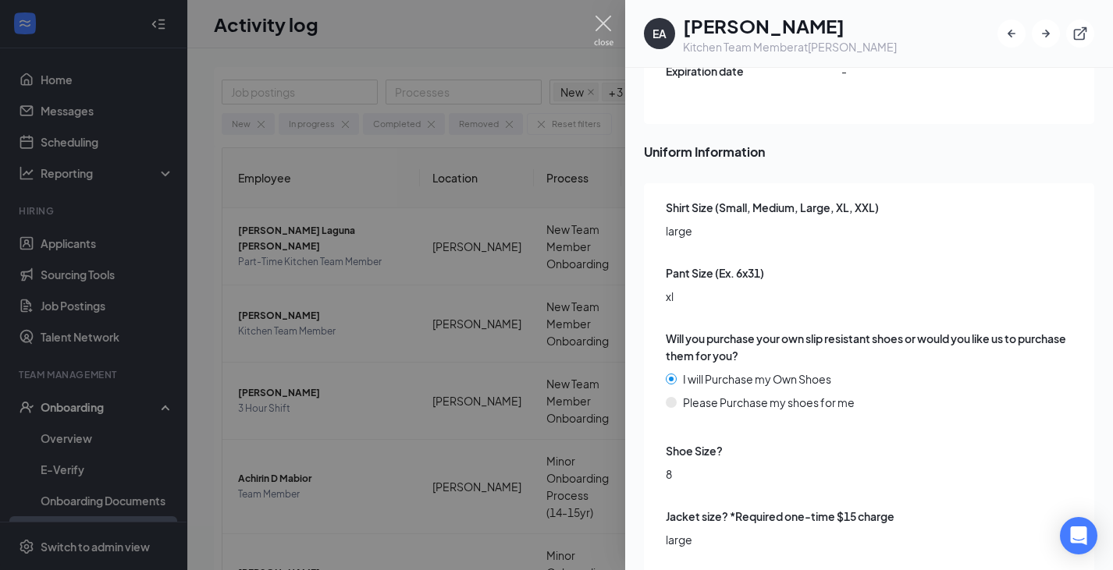
click at [606, 25] on img at bounding box center [604, 31] width 20 height 30
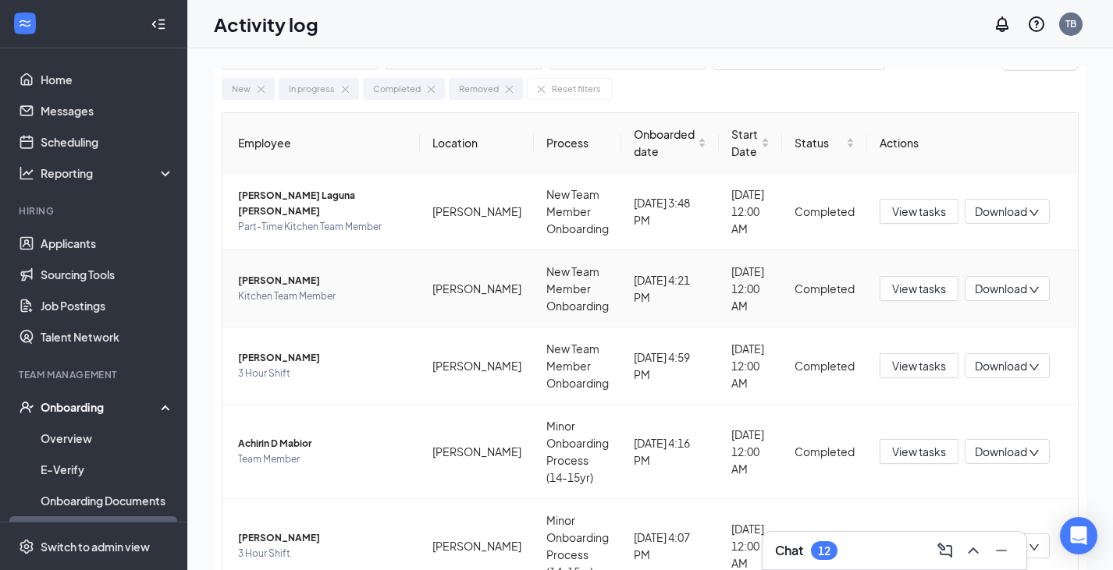
scroll to position [42, 0]
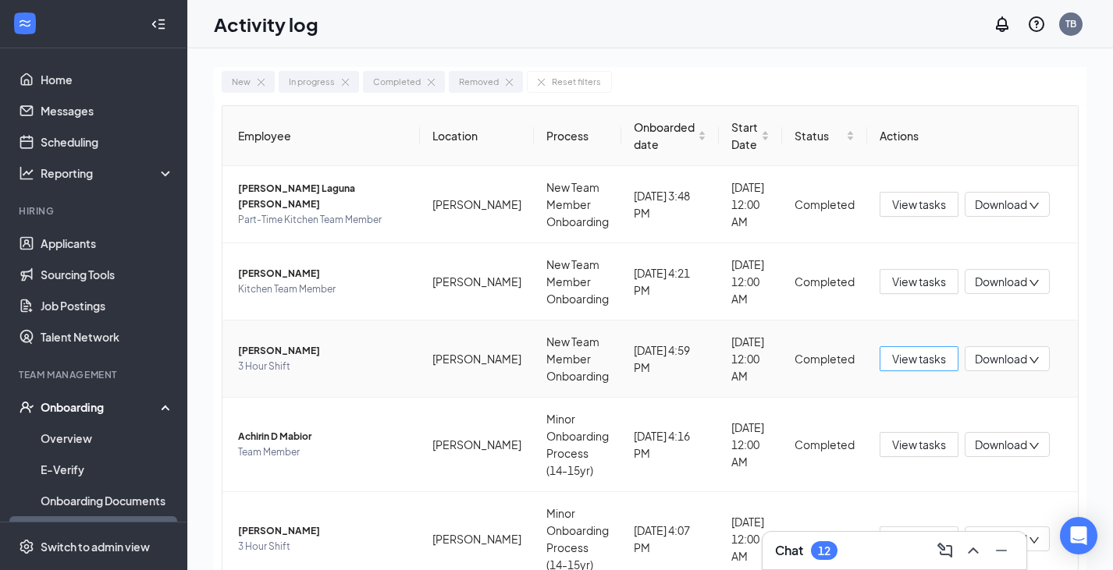
click at [929, 361] on span "View tasks" at bounding box center [919, 358] width 54 height 17
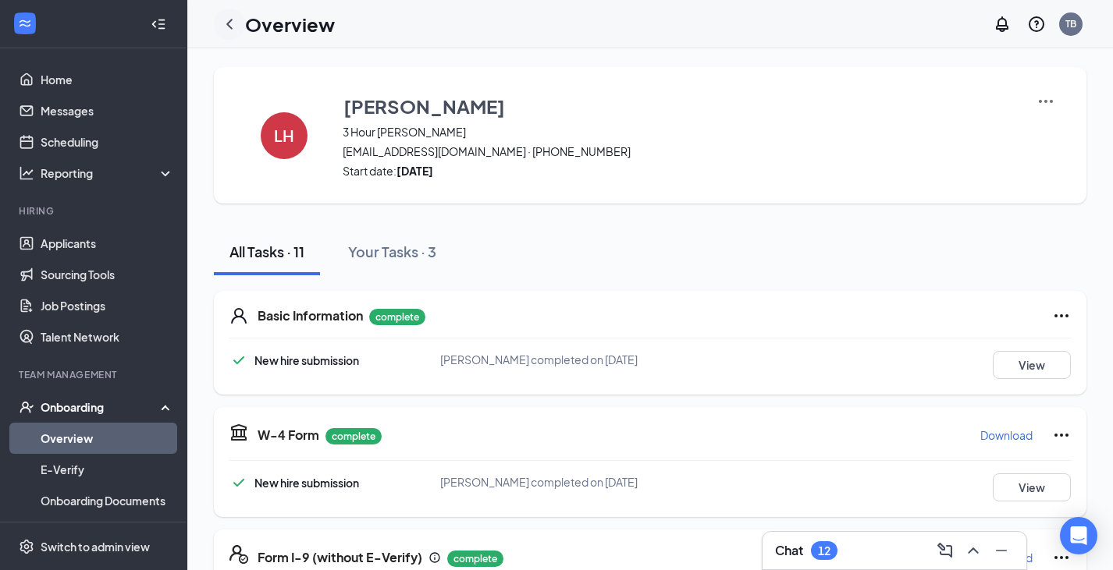
click at [225, 22] on icon "ChevronLeft" at bounding box center [229, 24] width 19 height 19
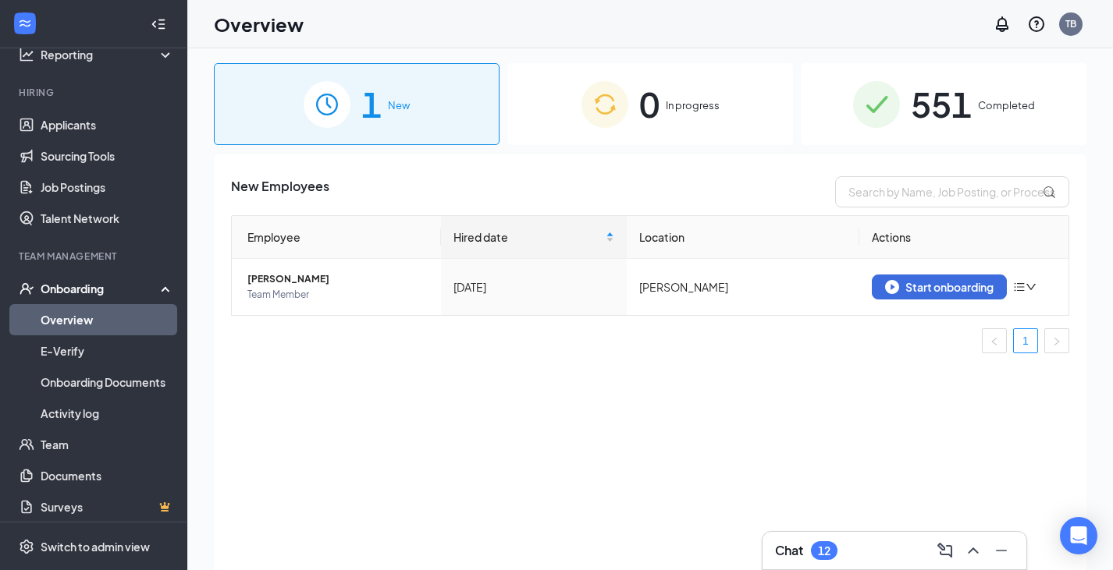
scroll to position [120, 0]
click at [91, 412] on link "Activity log" at bounding box center [107, 411] width 133 height 31
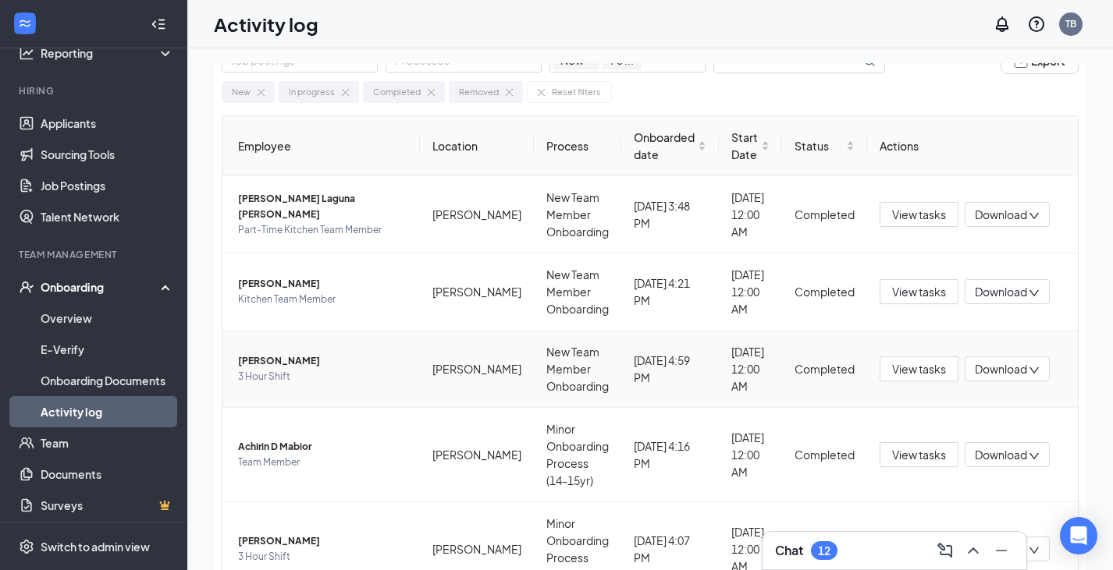
scroll to position [35, 0]
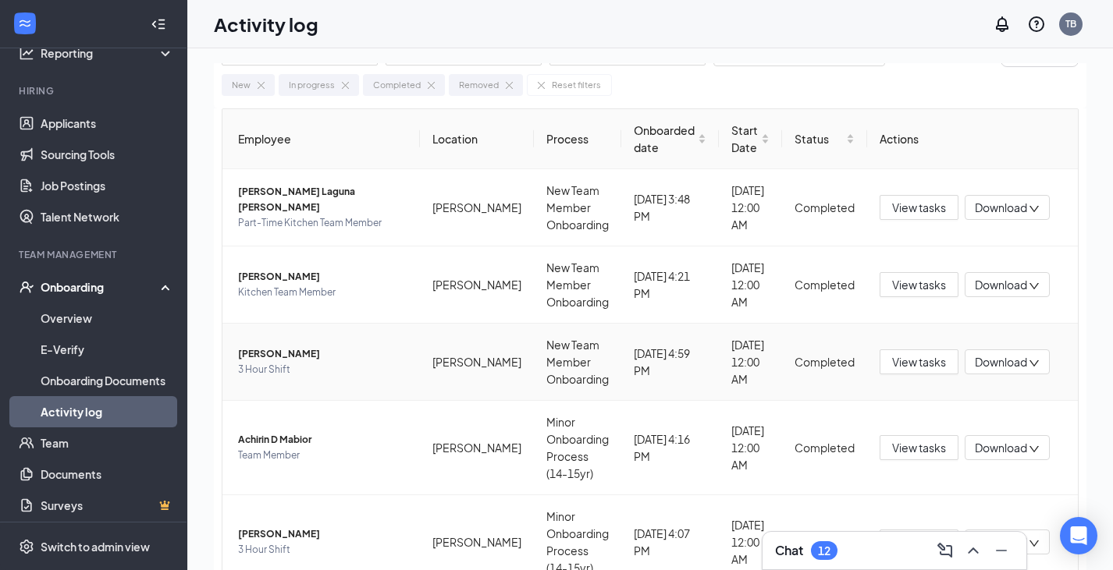
click at [284, 350] on span "[PERSON_NAME]" at bounding box center [322, 354] width 169 height 16
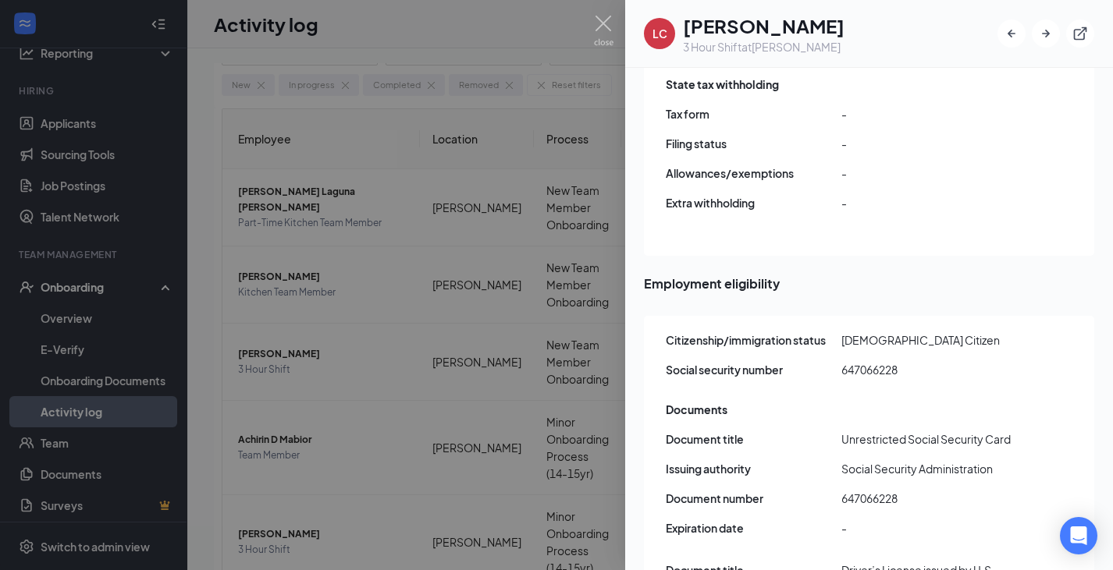
scroll to position [2300, 0]
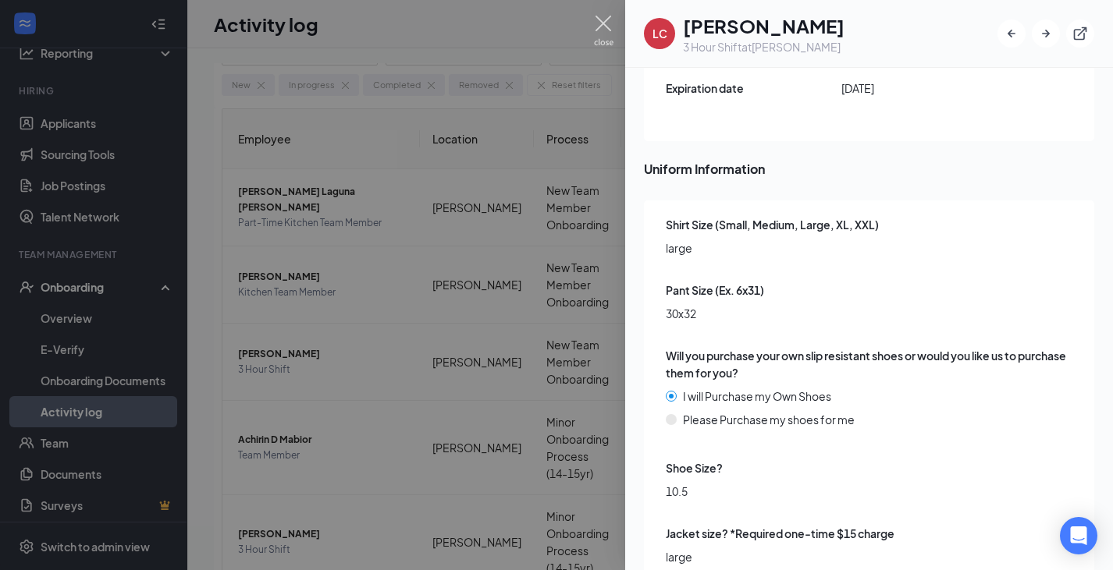
click at [602, 24] on img at bounding box center [604, 31] width 20 height 30
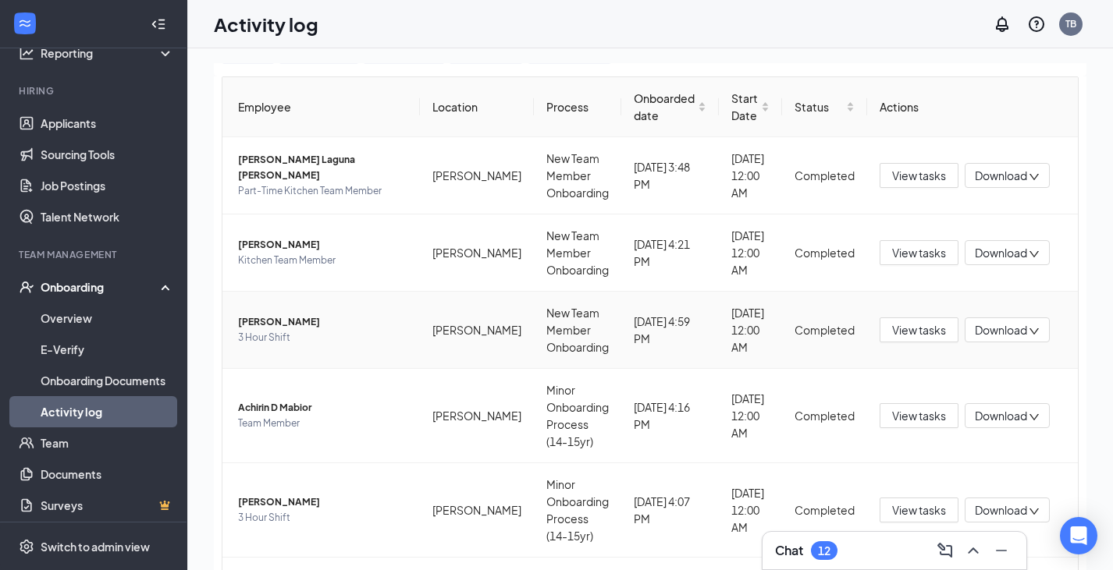
scroll to position [90, 0]
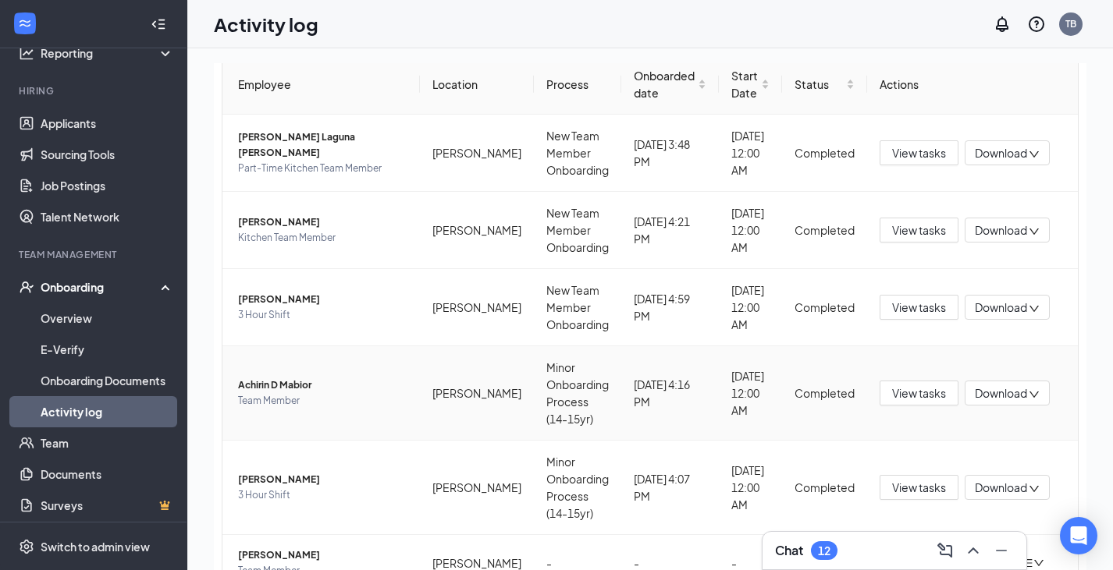
click at [299, 386] on span "Achirin D Mabior" at bounding box center [322, 386] width 169 height 16
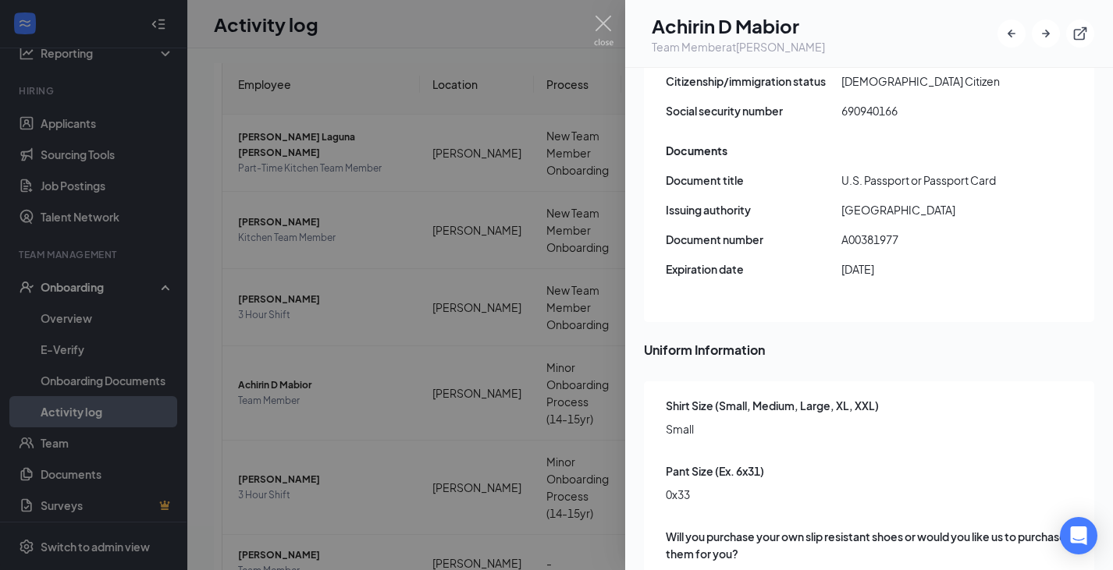
scroll to position [2152, 0]
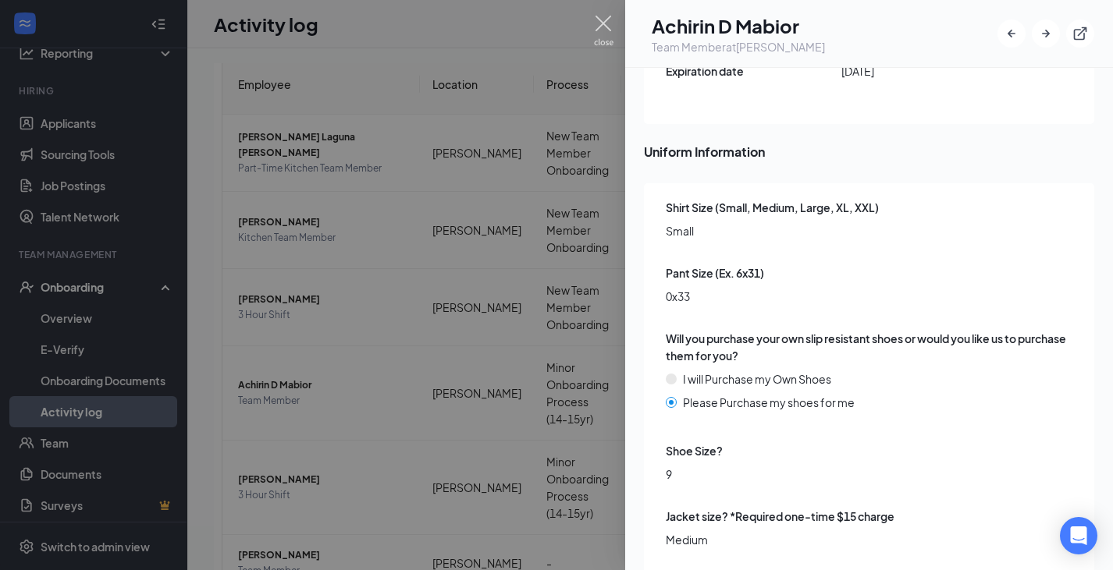
click at [601, 16] on img at bounding box center [604, 31] width 20 height 30
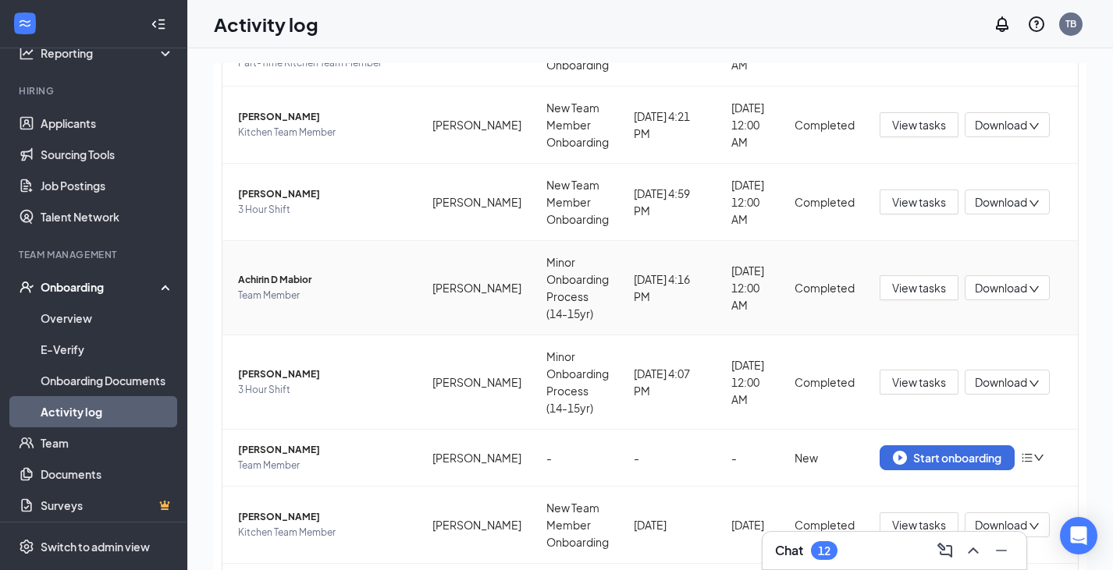
scroll to position [197, 0]
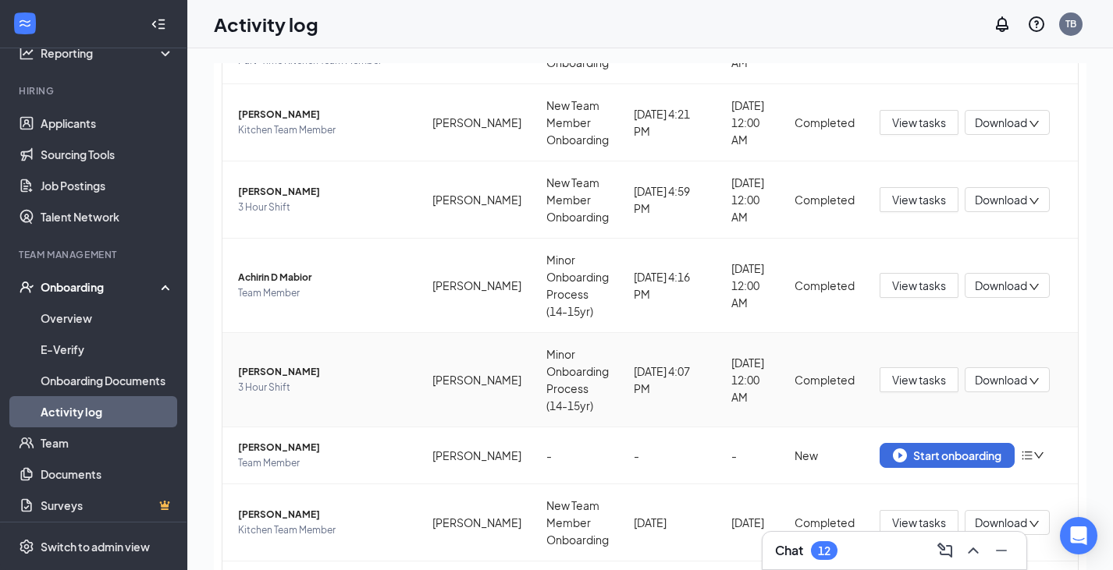
click at [285, 371] on span "Kyo E Melchor" at bounding box center [322, 372] width 169 height 16
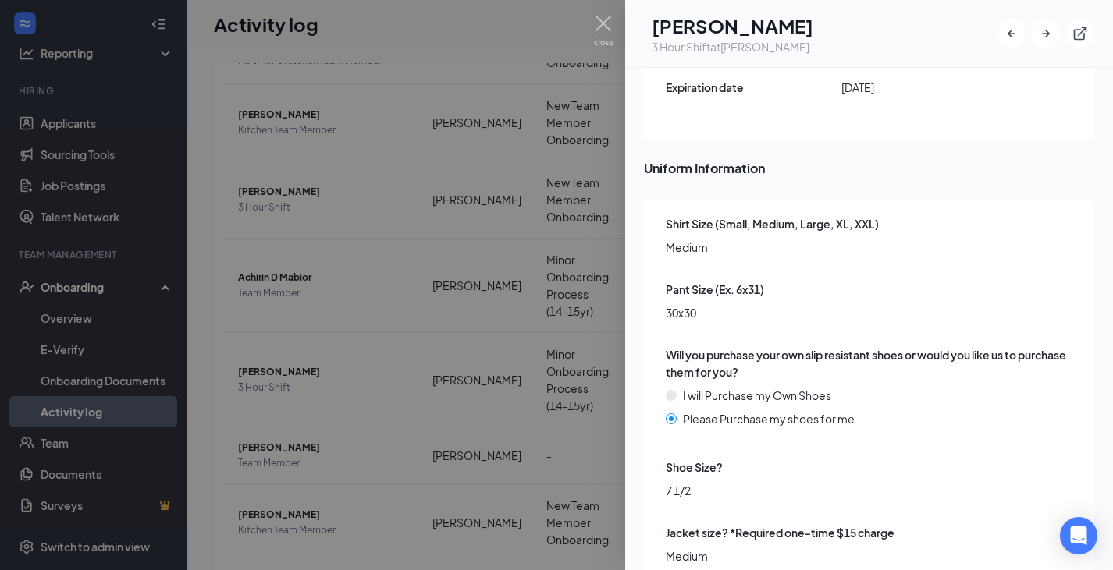
scroll to position [2152, 0]
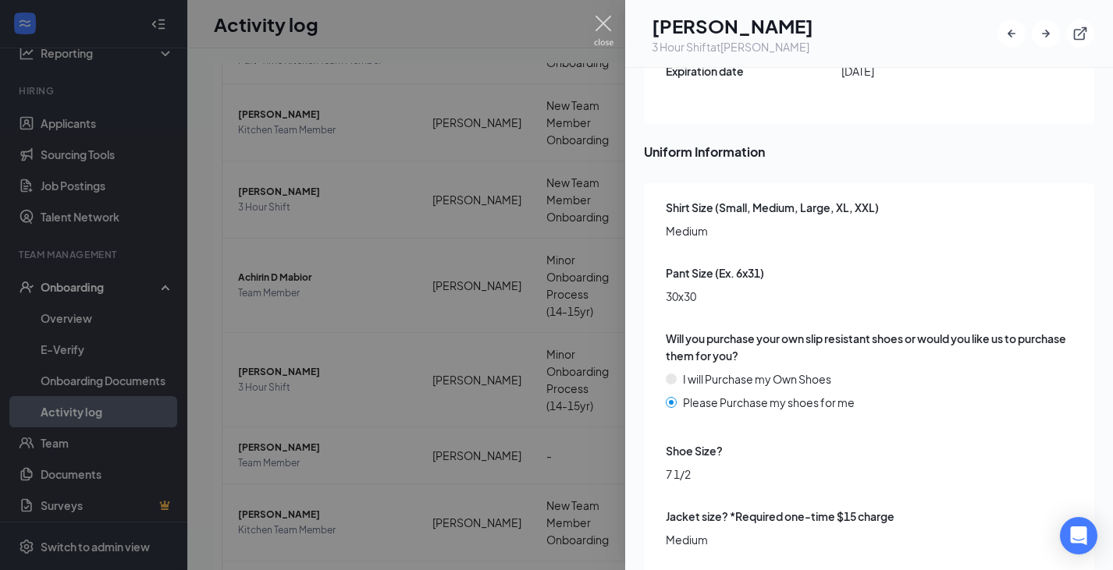
click at [601, 17] on img at bounding box center [604, 31] width 20 height 30
